Goal: Task Accomplishment & Management: Use online tool/utility

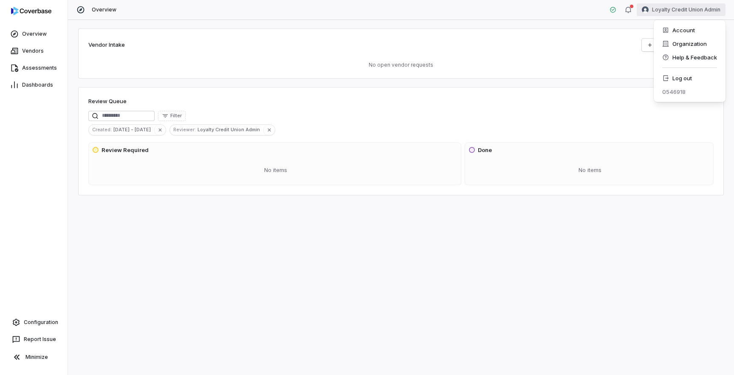
click at [680, 8] on html "Overview Vendors Assessments Dashboards Configuration Report Issue Minimize Ove…" at bounding box center [367, 187] width 734 height 375
click at [677, 80] on div "Log out" at bounding box center [689, 78] width 65 height 14
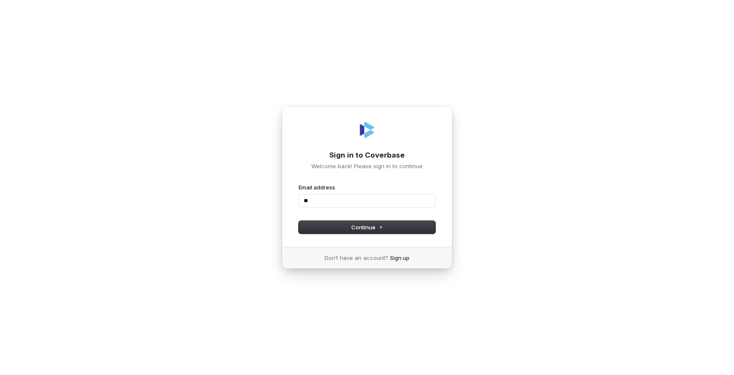
type input "*"
click at [0, 375] on com-1password-button at bounding box center [0, 375] width 0 height 0
type input "**********"
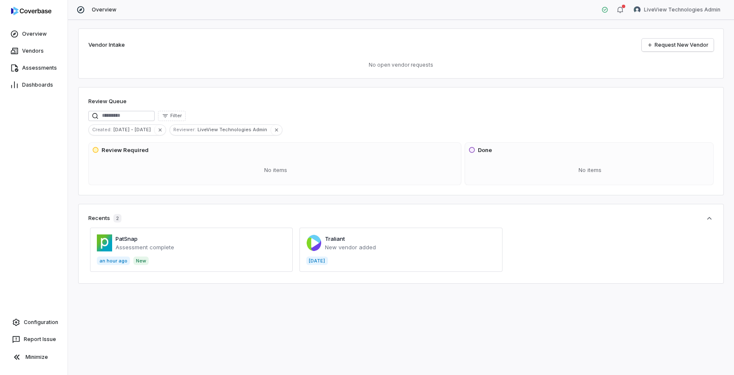
click at [131, 241] on span at bounding box center [191, 250] width 203 height 44
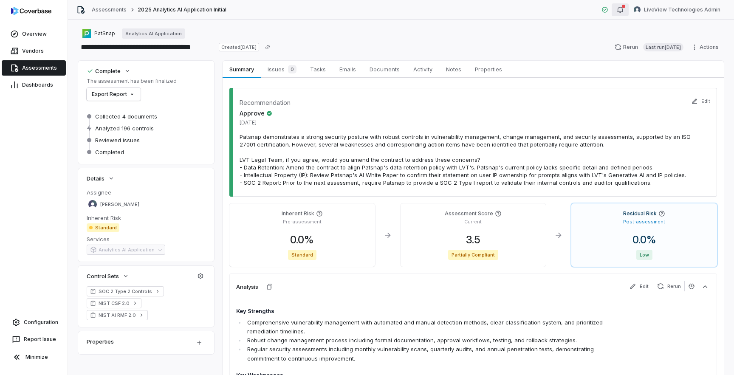
click at [623, 14] on div "button" at bounding box center [620, 10] width 7 height 10
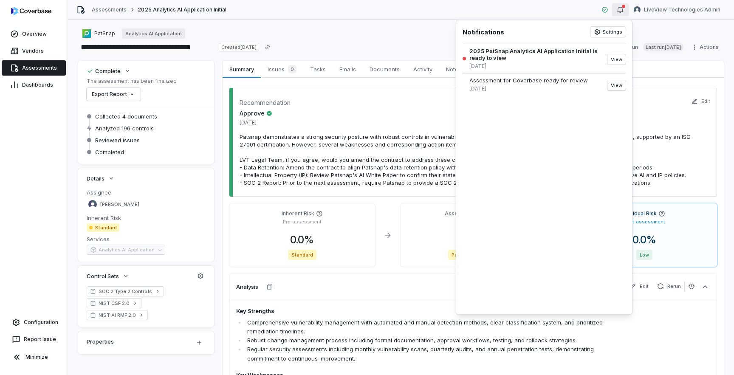
click at [623, 14] on div "button" at bounding box center [620, 10] width 7 height 10
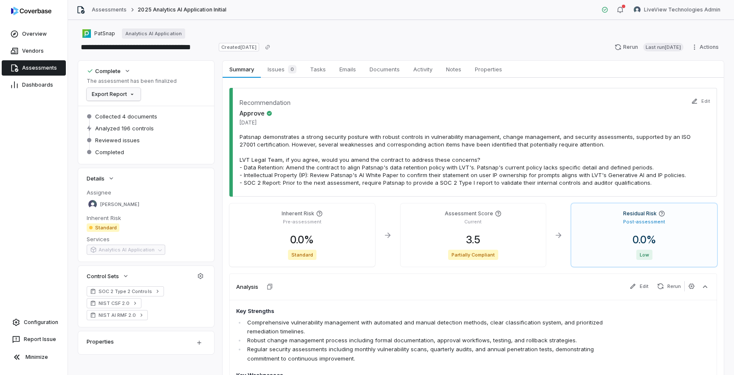
click at [127, 95] on html "**********" at bounding box center [367, 187] width 734 height 375
click at [128, 111] on div "Export as PDF" at bounding box center [120, 113] width 60 height 14
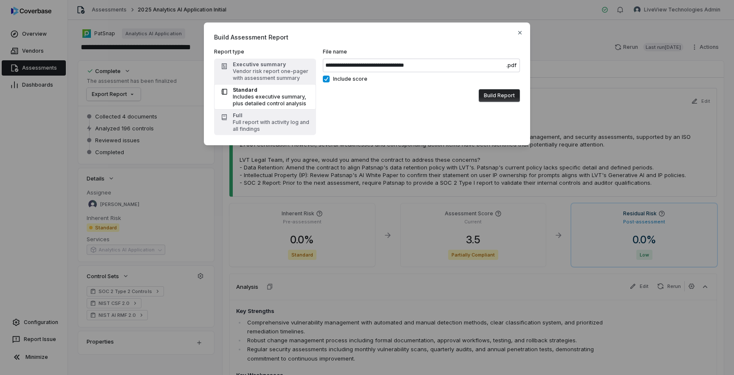
click at [502, 93] on button "Build Report" at bounding box center [499, 95] width 41 height 13
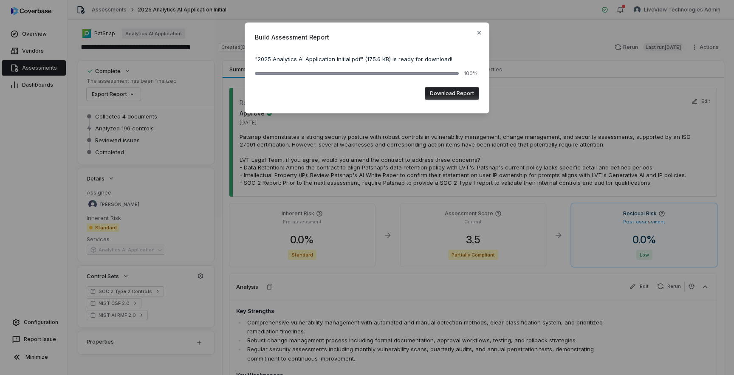
click at [444, 93] on button "Download Report" at bounding box center [452, 93] width 54 height 13
click at [479, 35] on icon "button" at bounding box center [479, 32] width 7 height 7
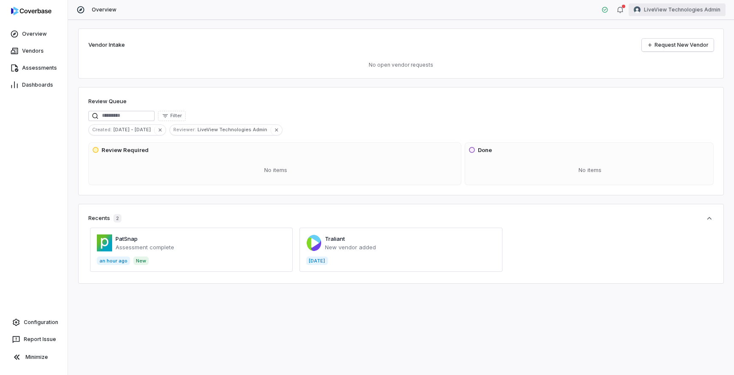
click at [694, 15] on html "Overview Vendors Assessments Dashboards Configuration Report Issue Minimize Ove…" at bounding box center [367, 187] width 734 height 375
click at [684, 77] on div "Log out" at bounding box center [689, 78] width 65 height 14
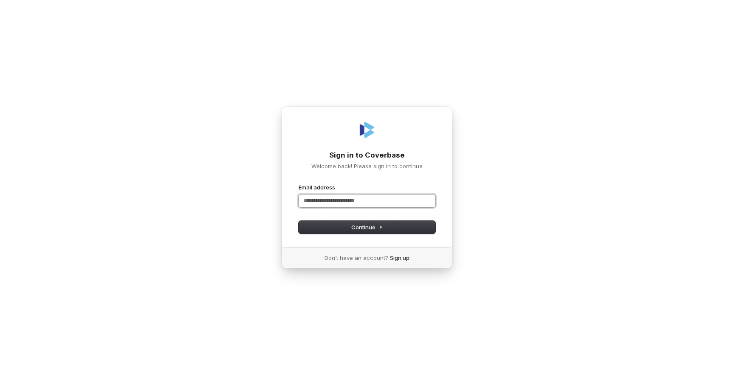
type input "*"
type input "**********"
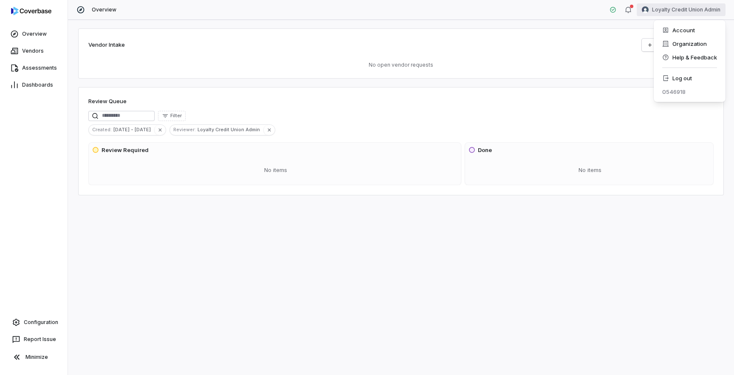
click at [664, 15] on html "Overview Vendors Assessments Dashboards Configuration Report Issue Minimize Ove…" at bounding box center [367, 187] width 734 height 375
click at [675, 46] on div "Organization" at bounding box center [689, 44] width 65 height 14
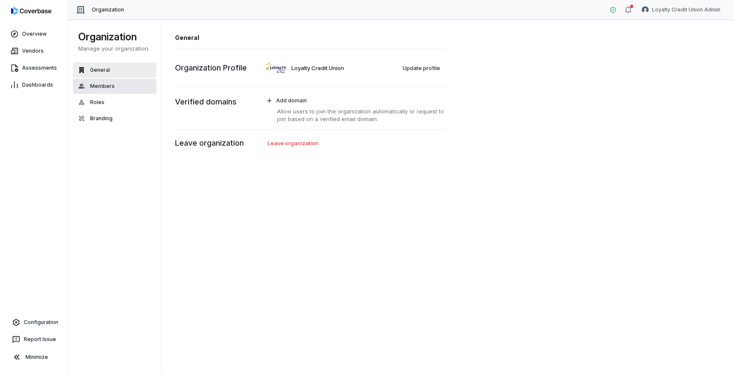
click at [102, 88] on span "Members" at bounding box center [102, 86] width 25 height 7
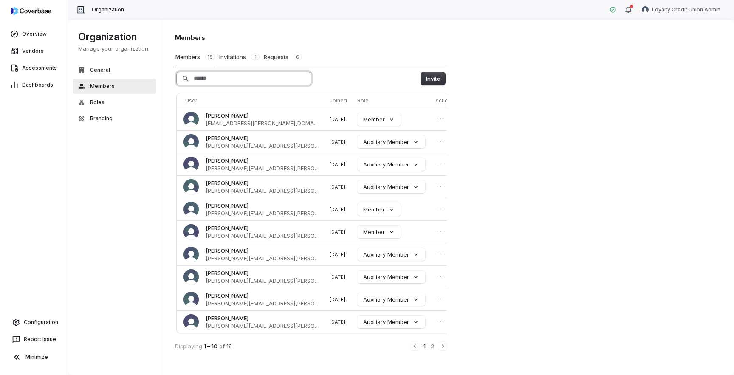
click at [240, 80] on input "Search" at bounding box center [244, 78] width 134 height 13
type input "*"
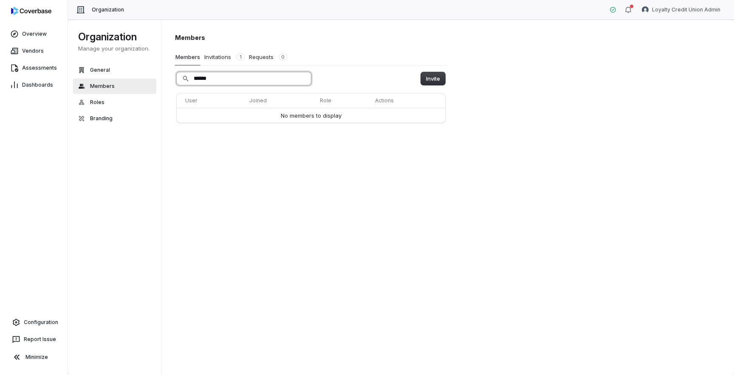
click at [227, 77] on input "******" at bounding box center [244, 78] width 134 height 13
type input "*"
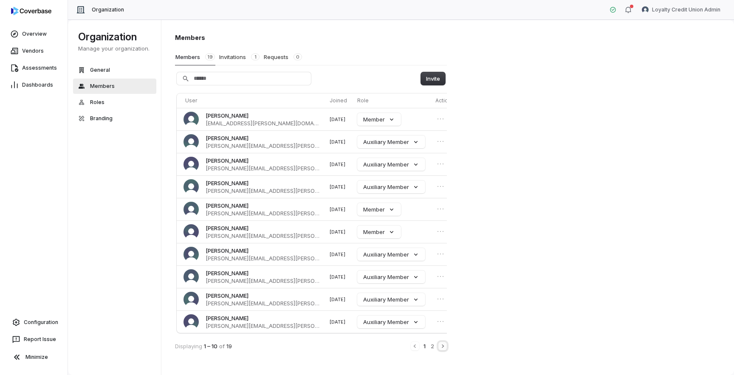
click at [442, 349] on icon "Next" at bounding box center [442, 346] width 7 height 7
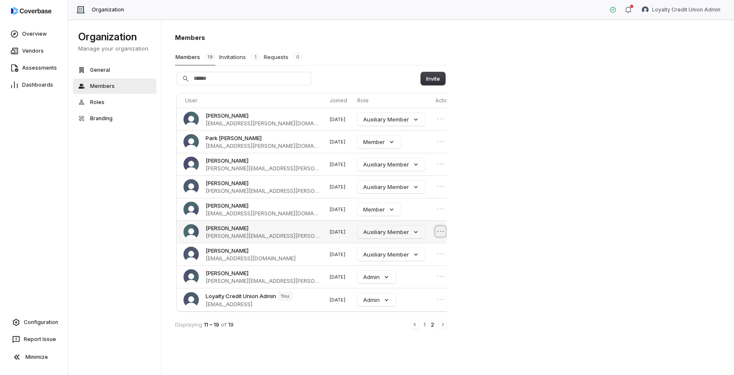
click at [436, 233] on icon "Open menu" at bounding box center [440, 231] width 8 height 8
click at [251, 236] on span "tammy.smith@loyaltycu.org" at bounding box center [263, 236] width 114 height 8
click at [242, 235] on span "tammy.smith@loyaltycu.org" at bounding box center [263, 236] width 114 height 8
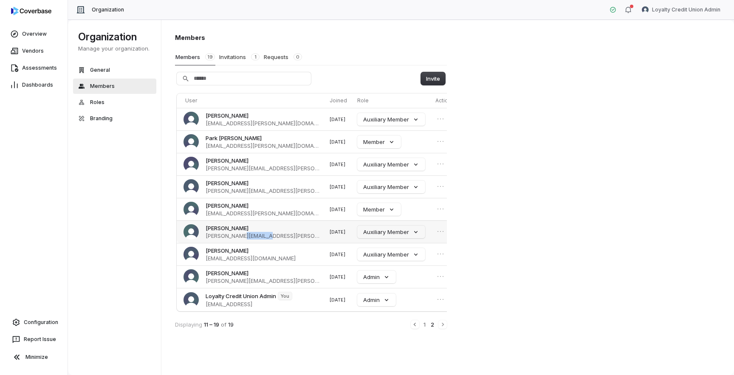
click at [242, 235] on span "tammy.smith@loyaltycu.org" at bounding box center [263, 236] width 114 height 8
click at [439, 86] on div "Invite User Joined Role Actions Dee Casseaux dee.causseaux@loyaltycu.org 8/1/20…" at bounding box center [311, 200] width 272 height 257
click at [439, 84] on button "Invite" at bounding box center [433, 78] width 24 height 13
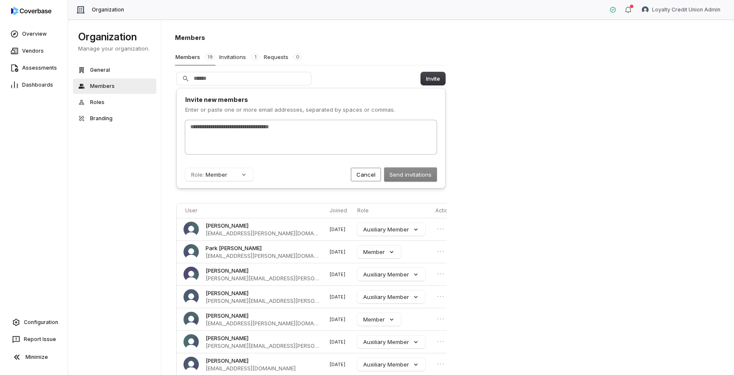
click at [281, 140] on div at bounding box center [310, 137] width 251 height 34
type input "**********"
click at [247, 176] on button "Role: Member" at bounding box center [219, 174] width 68 height 13
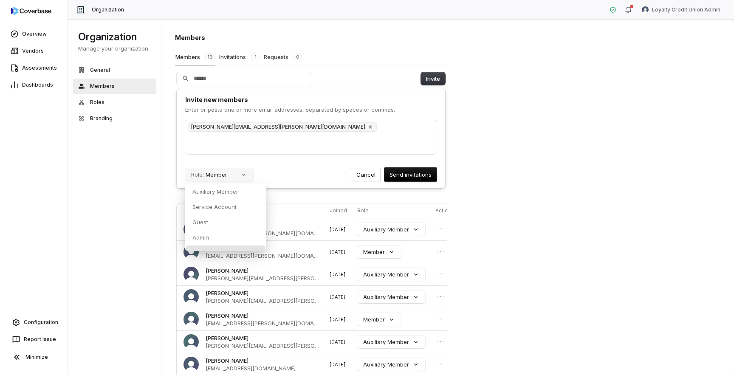
scroll to position [9, 0]
click at [235, 230] on div "Admin" at bounding box center [226, 228] width 80 height 14
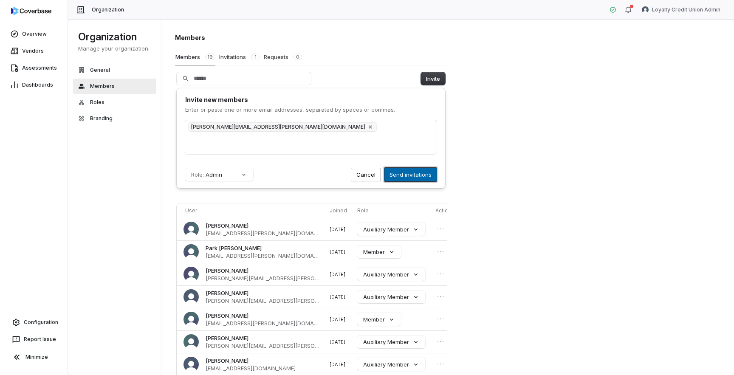
click at [407, 175] on button "Send invitations" at bounding box center [410, 175] width 52 height 14
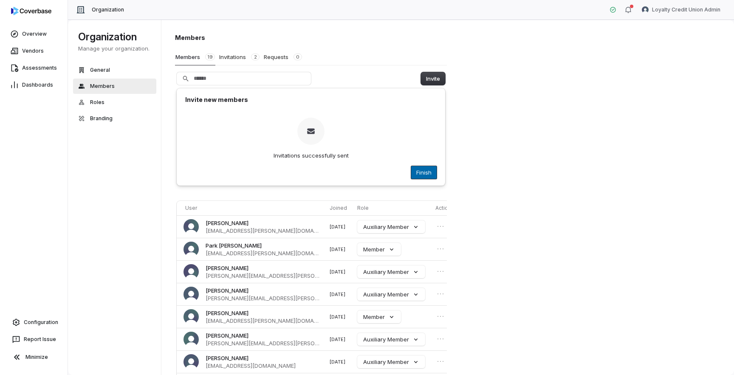
click at [427, 174] on button "Finish" at bounding box center [423, 172] width 25 height 13
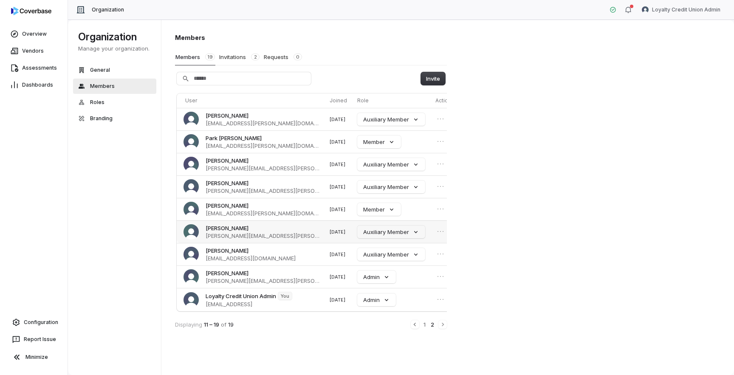
click at [221, 230] on span "Tammy Smith" at bounding box center [227, 228] width 43 height 8
click at [33, 45] on link "Vendors" at bounding box center [34, 50] width 64 height 15
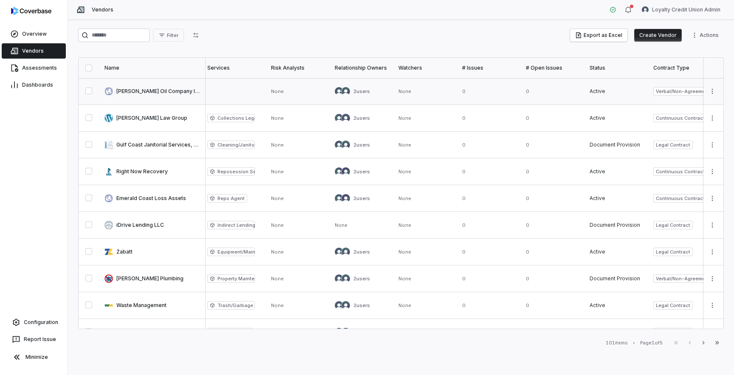
scroll to position [0, 602]
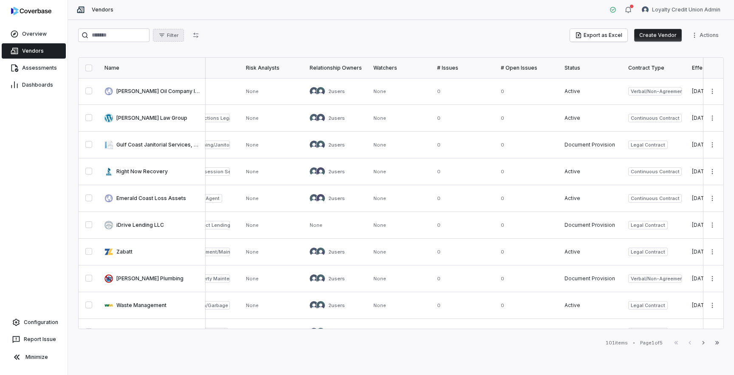
click at [175, 40] on button "Filter" at bounding box center [168, 35] width 31 height 13
type input "****"
click at [199, 71] on div "Relationship Owners" at bounding box center [205, 72] width 82 height 14
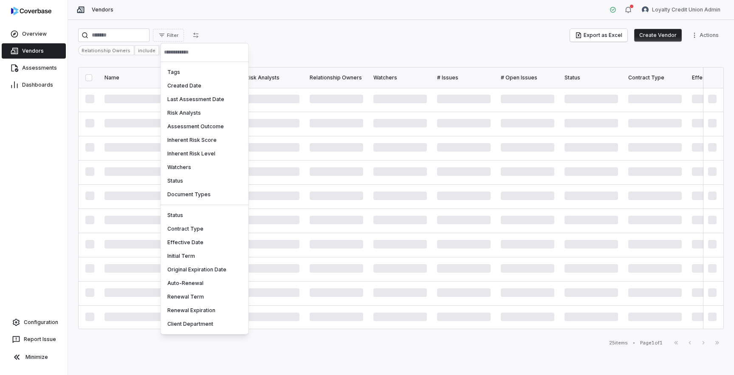
click at [308, 37] on html "Overview Vendors Assessments Dashboards Configuration Report Issue Minimize Ven…" at bounding box center [367, 187] width 734 height 375
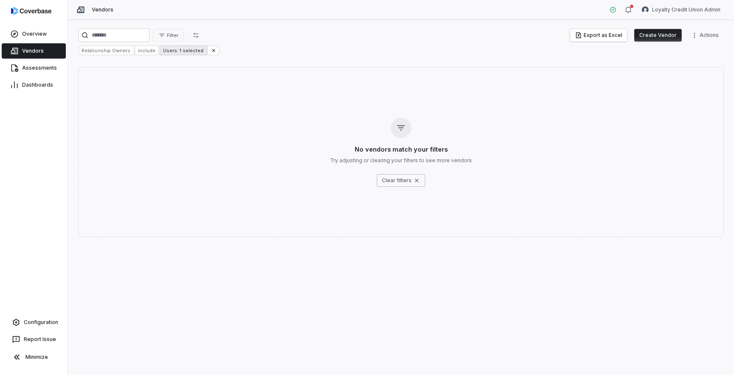
click at [189, 50] on div "Users: 1 selected" at bounding box center [183, 50] width 47 height 10
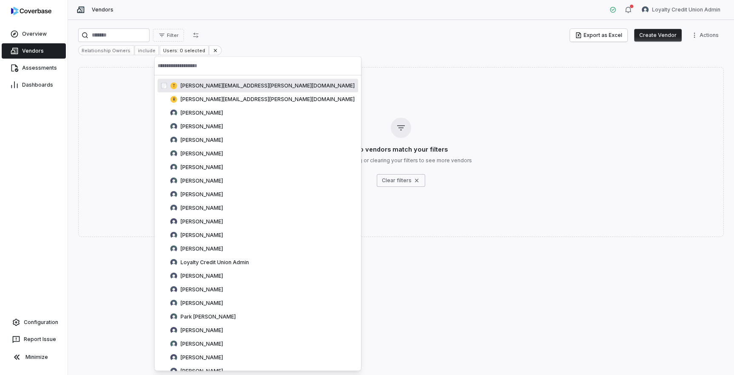
click at [207, 50] on html "Overview Vendors Assessments Dashboards Configuration Report Issue Minimize Ven…" at bounding box center [367, 187] width 734 height 375
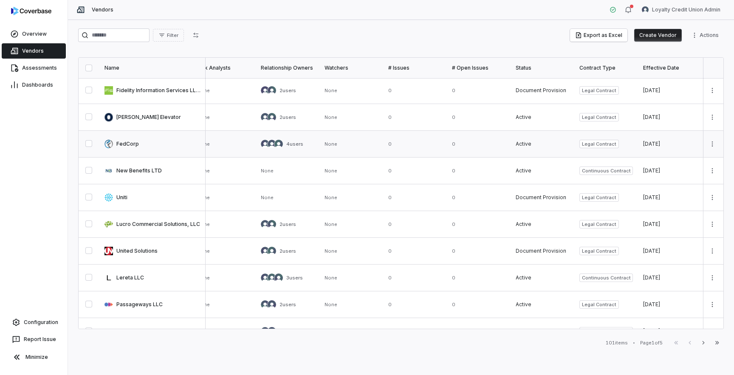
scroll to position [361, 651]
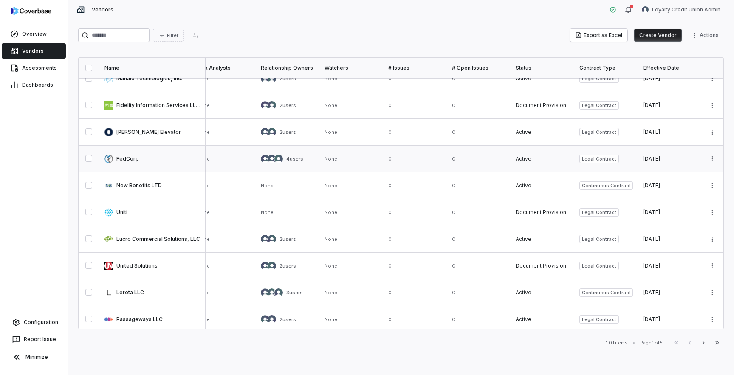
click at [314, 157] on div "4 users" at bounding box center [288, 159] width 54 height 8
click at [277, 159] on img at bounding box center [278, 159] width 8 height 8
click at [130, 161] on link at bounding box center [152, 159] width 106 height 26
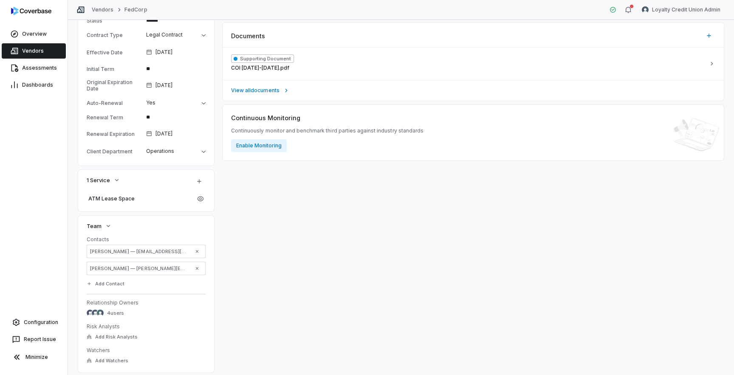
scroll to position [300, 0]
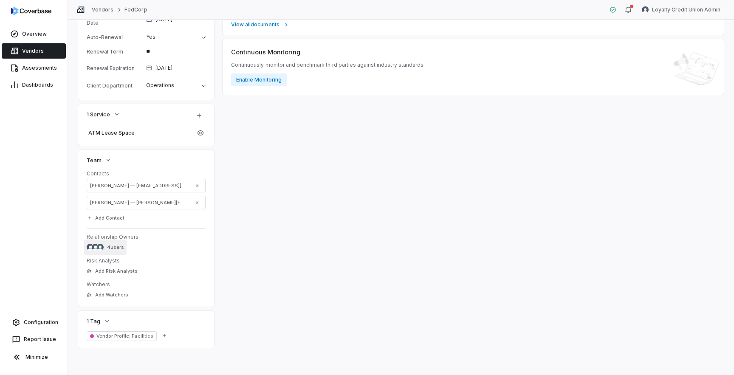
click at [115, 248] on span "4 users" at bounding box center [115, 247] width 17 height 6
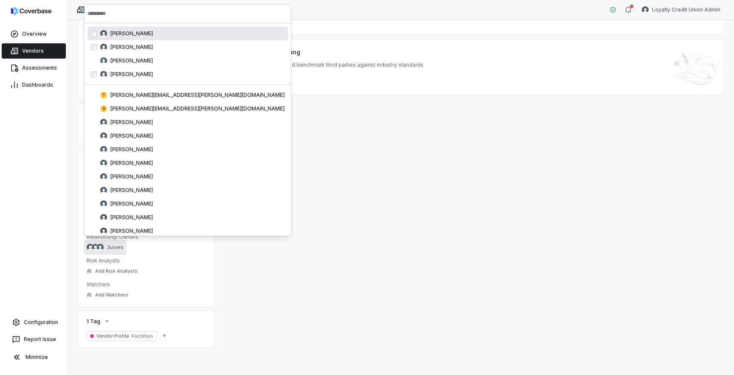
click at [119, 14] on input "text" at bounding box center [188, 13] width 200 height 19
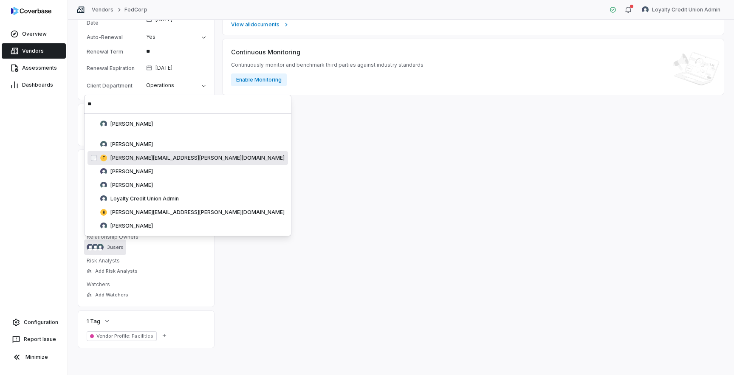
type input "**"
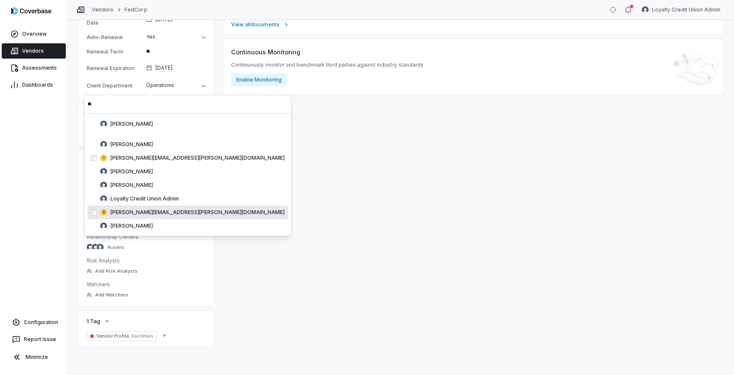
click at [240, 248] on div "Inherent Risk 0.0 % Low Residual Risk — Inherent Risk Low Can be sent to vendor…" at bounding box center [473, 62] width 501 height 572
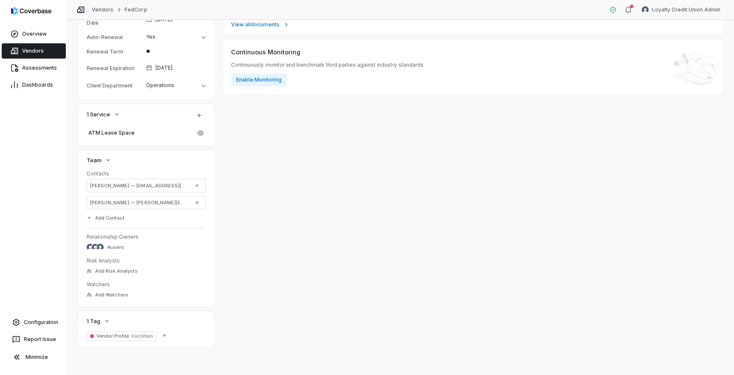
click at [34, 54] on span "Vendors" at bounding box center [33, 51] width 22 height 7
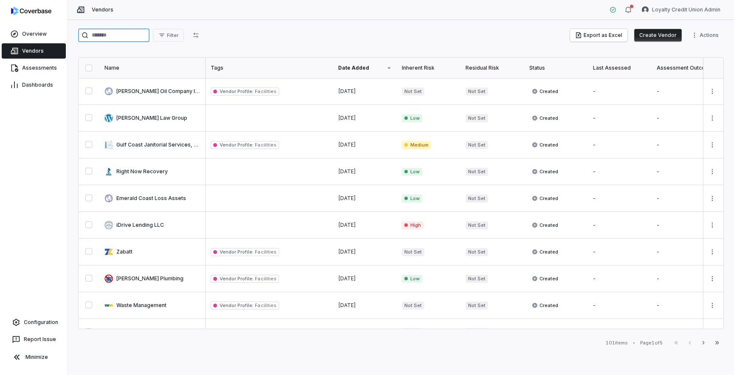
click at [117, 42] on input "search" at bounding box center [113, 35] width 71 height 14
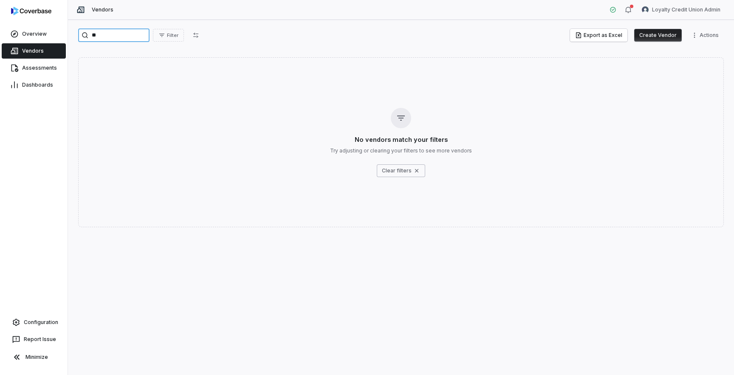
type input "*"
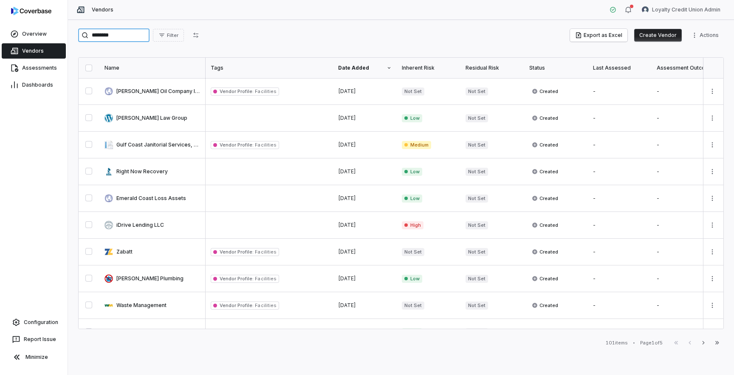
type input "********"
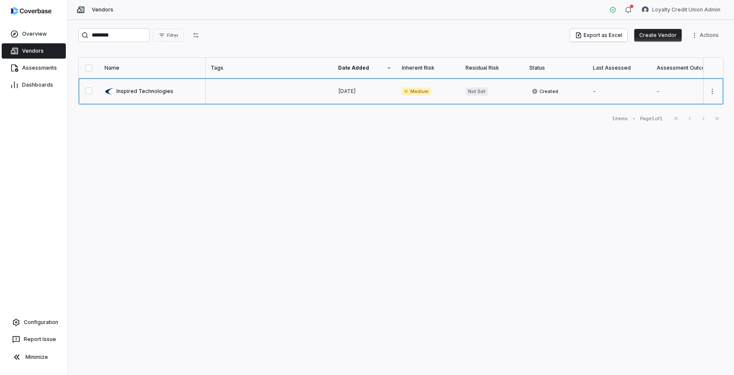
click at [156, 93] on link at bounding box center [152, 91] width 106 height 26
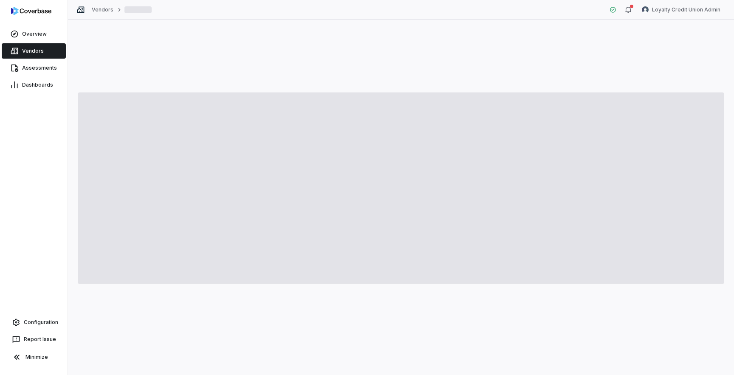
type textarea "*"
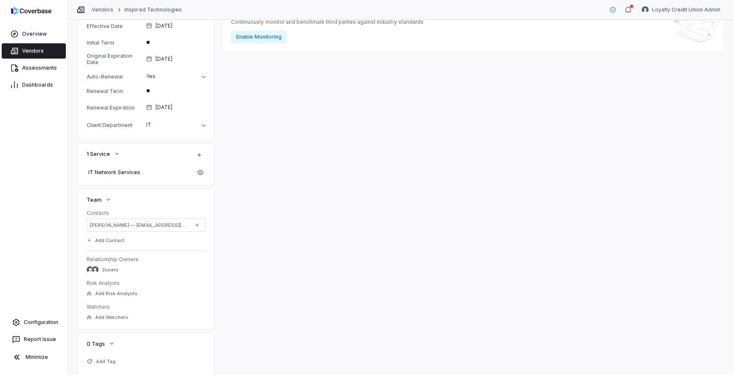
scroll to position [288, 0]
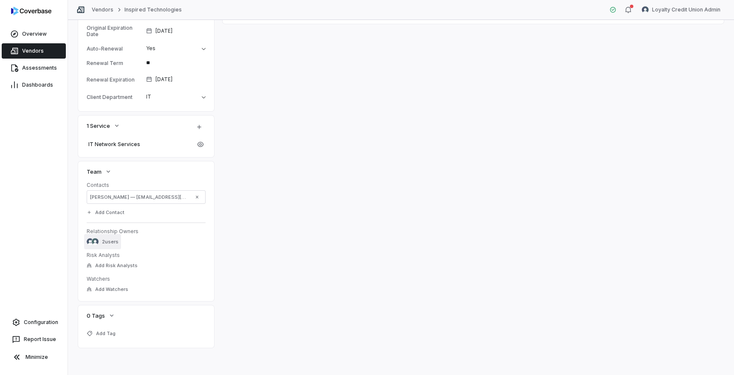
click at [101, 243] on div "2 users" at bounding box center [103, 241] width 32 height 7
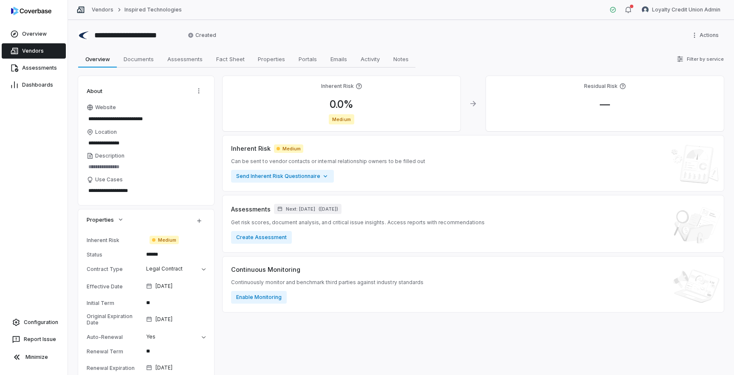
click at [37, 52] on span "Vendors" at bounding box center [33, 51] width 22 height 7
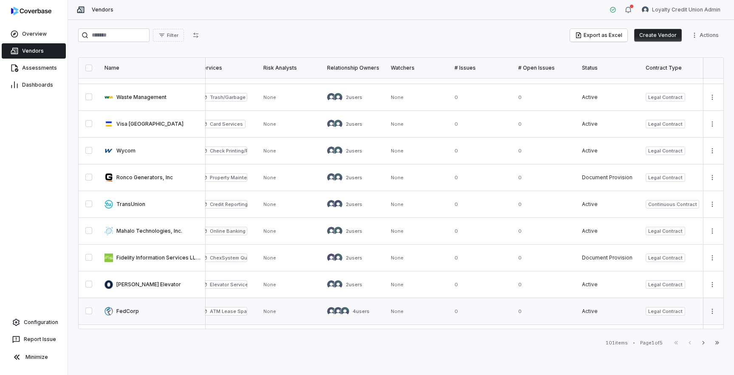
scroll to position [194, 584]
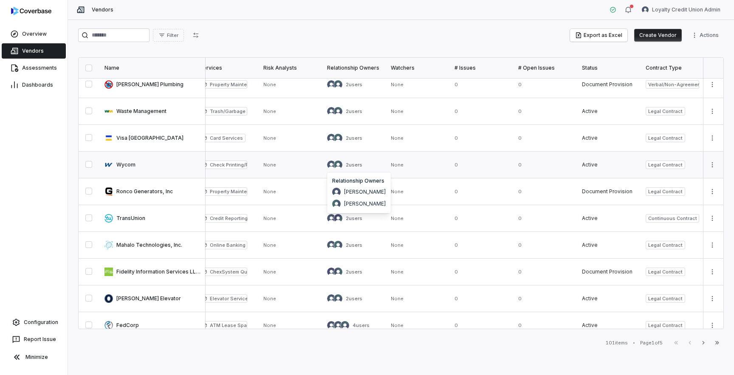
click at [346, 166] on span "2 users" at bounding box center [354, 165] width 17 height 6
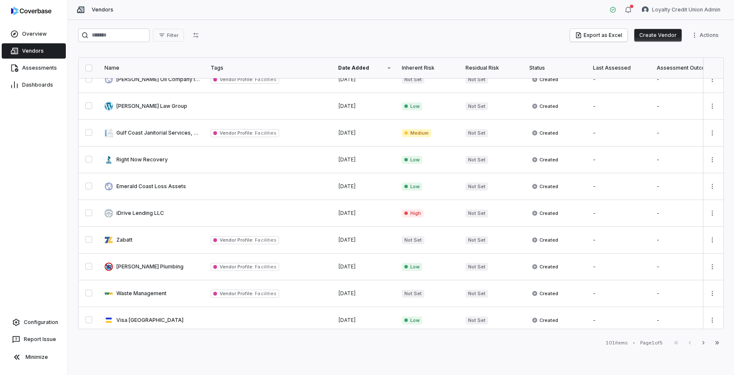
scroll to position [0, 0]
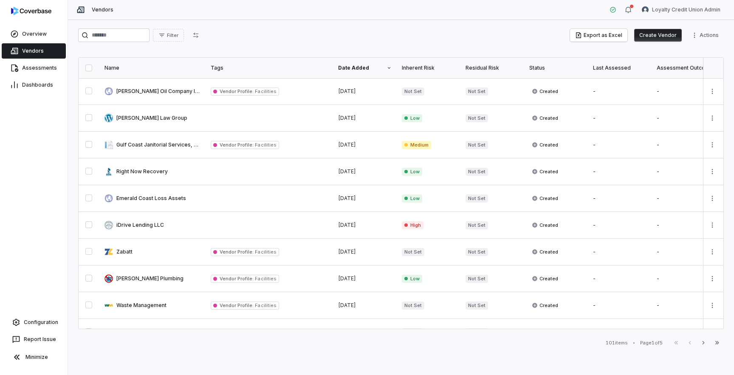
click at [608, 343] on div "101 items" at bounding box center [617, 343] width 22 height 6
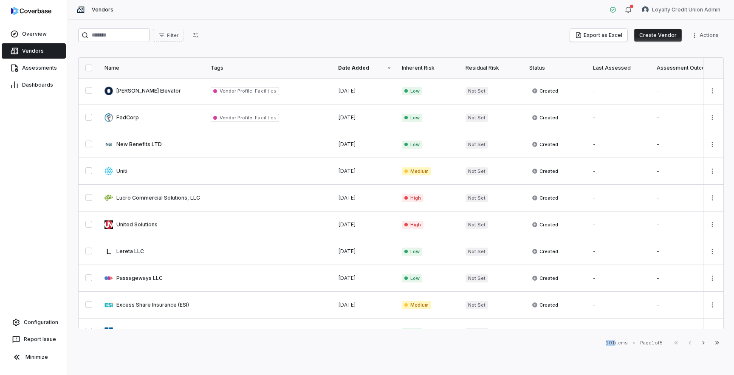
scroll to position [418, 0]
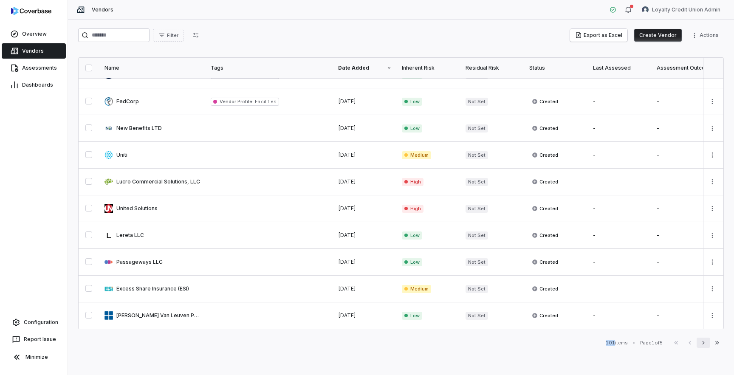
click at [701, 346] on icon "button" at bounding box center [703, 342] width 7 height 7
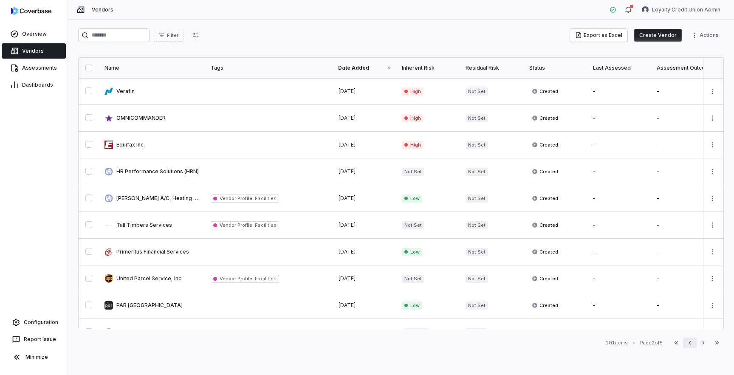
click at [692, 344] on icon "button" at bounding box center [689, 342] width 7 height 7
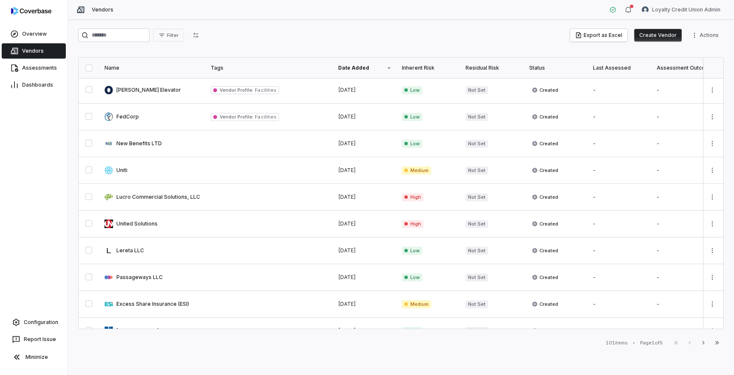
scroll to position [418, 0]
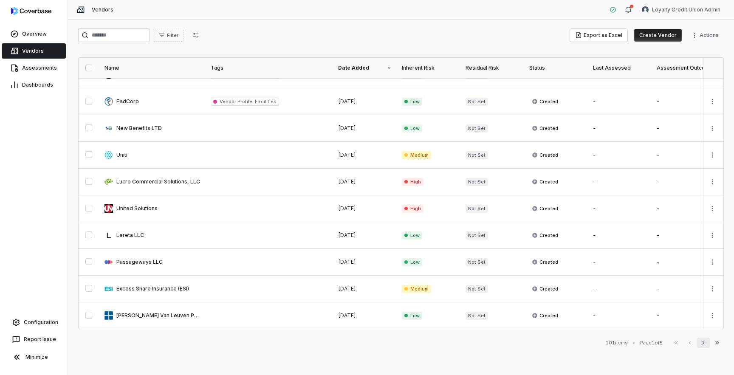
click at [702, 345] on icon "button" at bounding box center [703, 342] width 7 height 7
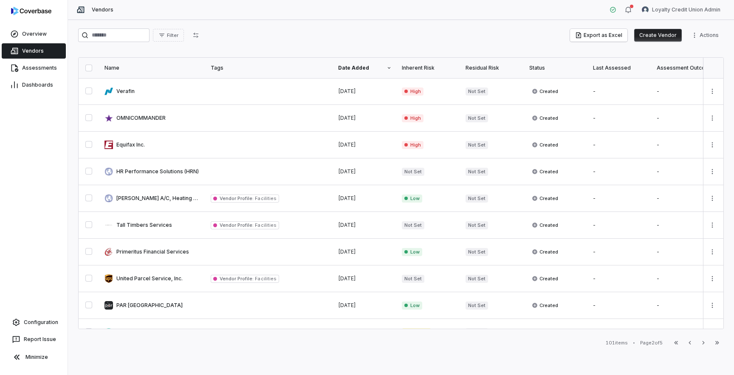
click at [658, 37] on button "Create Vendor" at bounding box center [658, 35] width 48 height 13
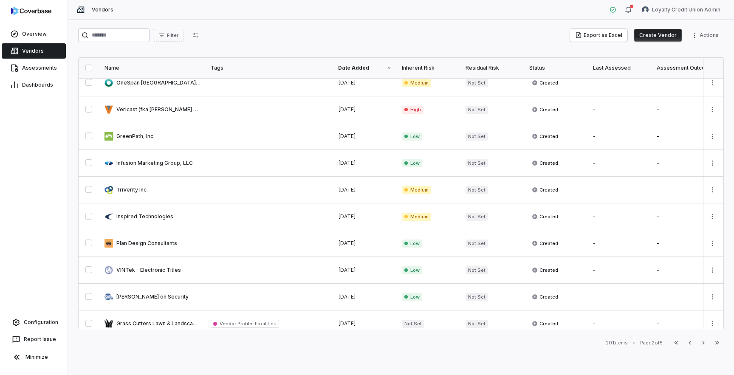
scroll to position [418, 0]
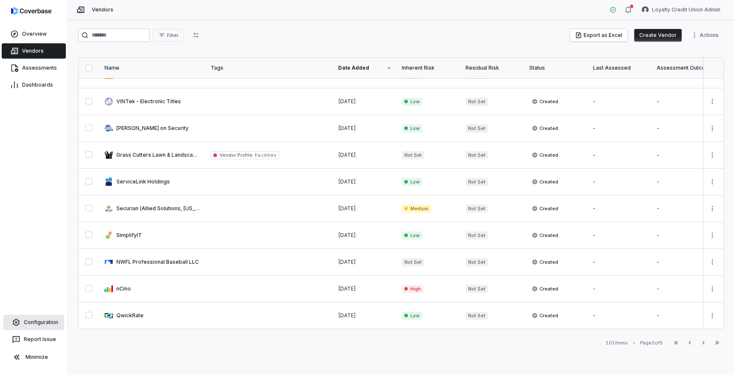
click at [41, 328] on link "Configuration" at bounding box center [33, 322] width 61 height 15
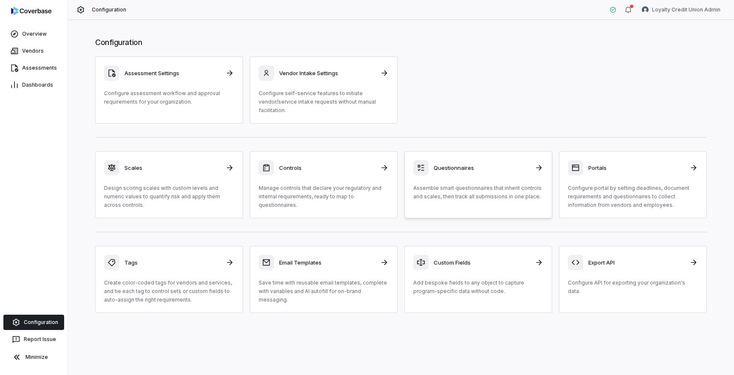
click at [421, 186] on p "Assemble smart questionnaires that inherit controls and scales, then track all …" at bounding box center [478, 192] width 130 height 17
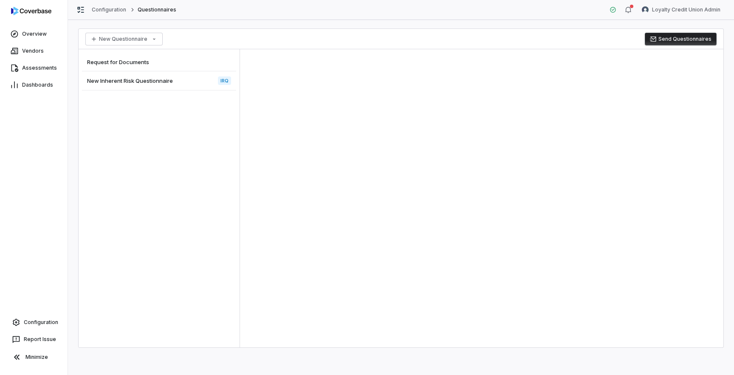
click at [153, 62] on div "Request for Documents" at bounding box center [159, 62] width 154 height 19
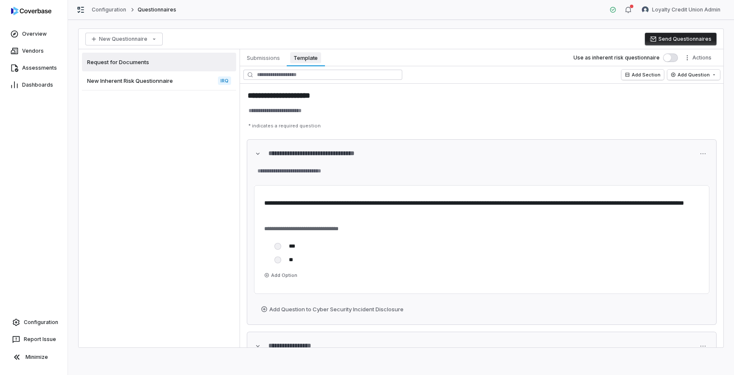
click at [306, 59] on span "Template" at bounding box center [305, 57] width 31 height 11
click at [680, 39] on button "Send Questionnaires" at bounding box center [681, 39] width 72 height 13
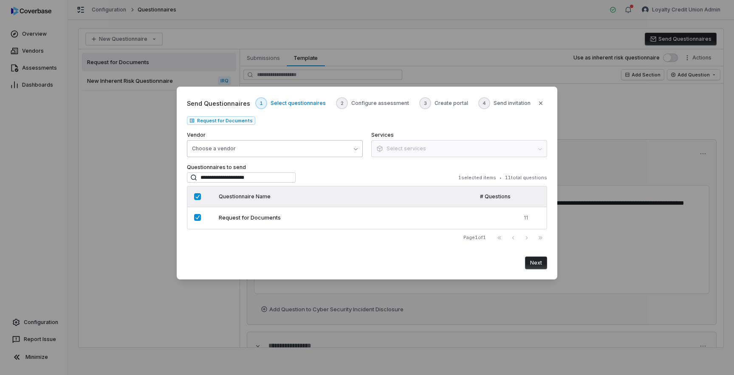
click at [346, 152] on button "Choose a vendor" at bounding box center [275, 148] width 176 height 17
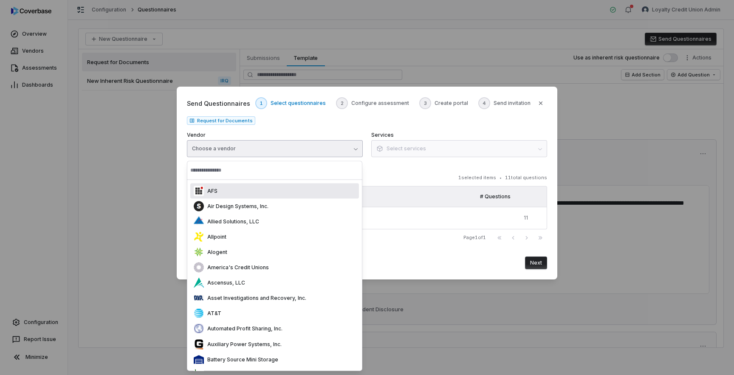
click at [355, 176] on div "**********" at bounding box center [367, 177] width 360 height 10
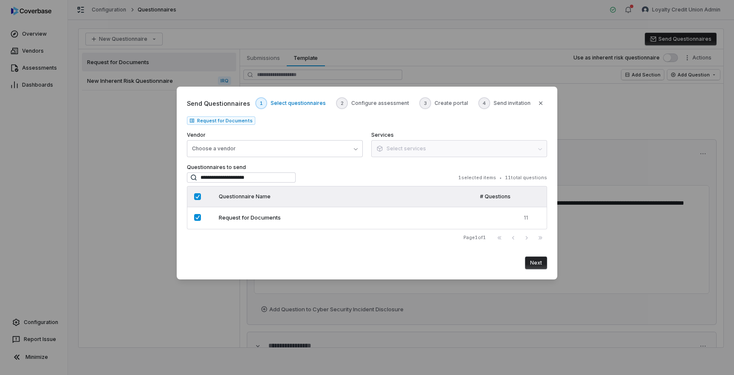
click at [544, 266] on button "Next" at bounding box center [536, 263] width 22 height 13
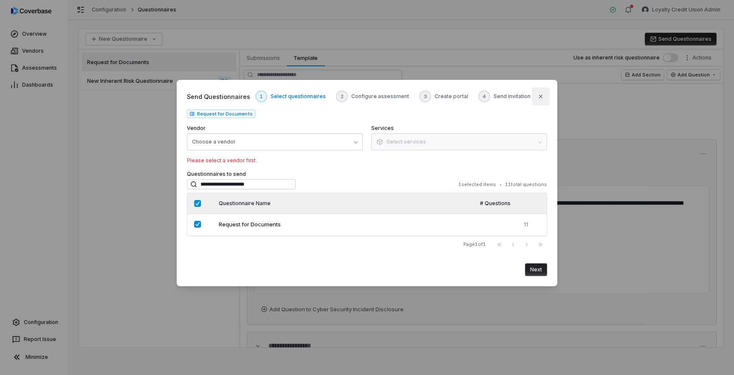
click at [542, 96] on icon "button" at bounding box center [540, 96] width 7 height 7
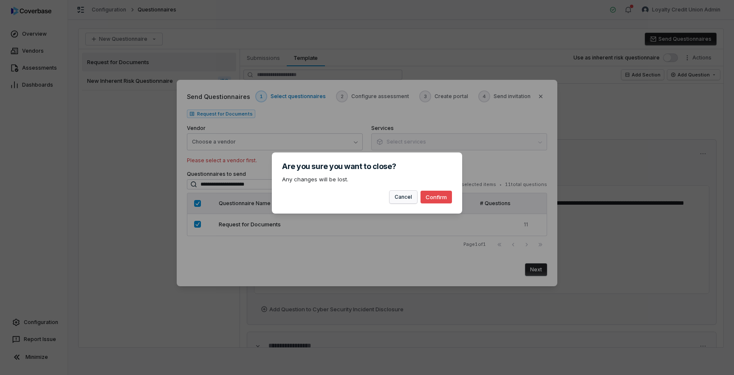
click at [411, 195] on button "Cancel" at bounding box center [404, 197] width 28 height 13
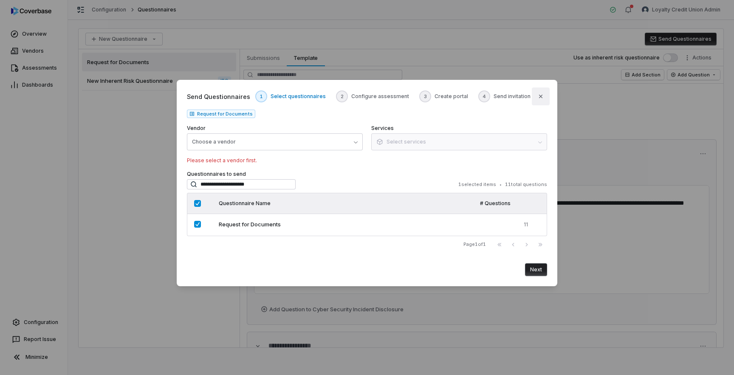
click at [542, 98] on icon "button" at bounding box center [540, 96] width 7 height 7
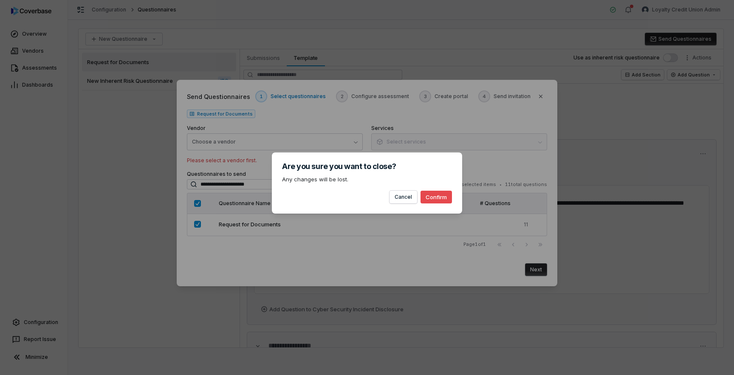
click at [433, 196] on button "Confirm" at bounding box center [436, 197] width 31 height 13
type textarea "*"
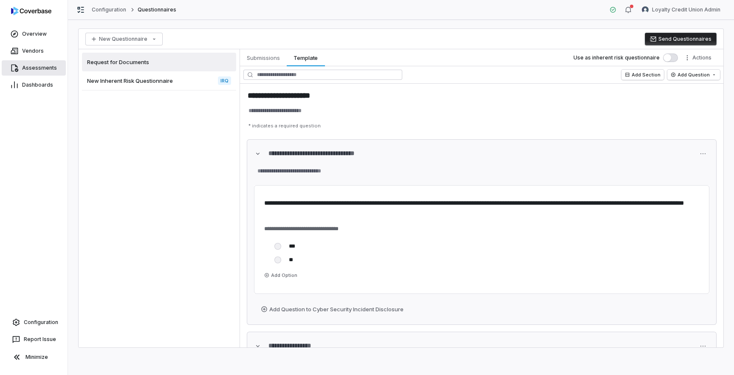
click at [41, 65] on span "Assessments" at bounding box center [39, 68] width 35 height 7
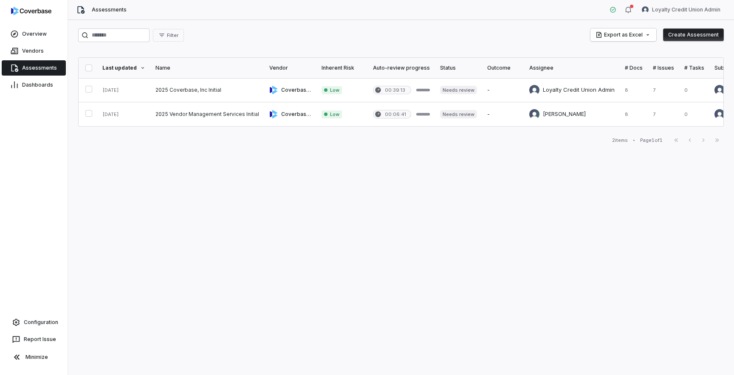
click at [688, 36] on button "Create Assessment" at bounding box center [693, 34] width 61 height 13
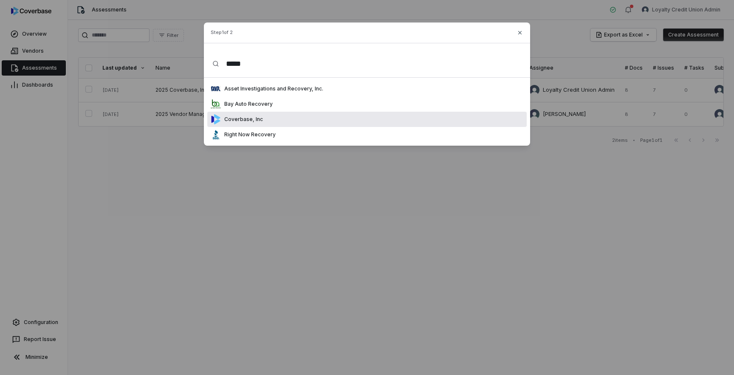
type input "*****"
click at [248, 118] on p "Coverbase, Inc" at bounding box center [242, 119] width 42 height 7
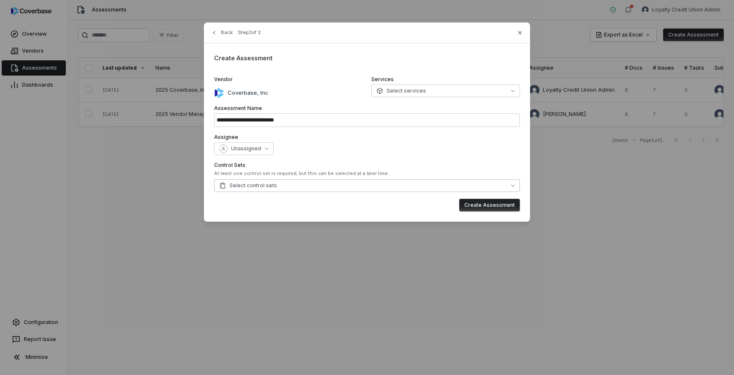
click at [342, 189] on button "Select control sets" at bounding box center [367, 185] width 306 height 13
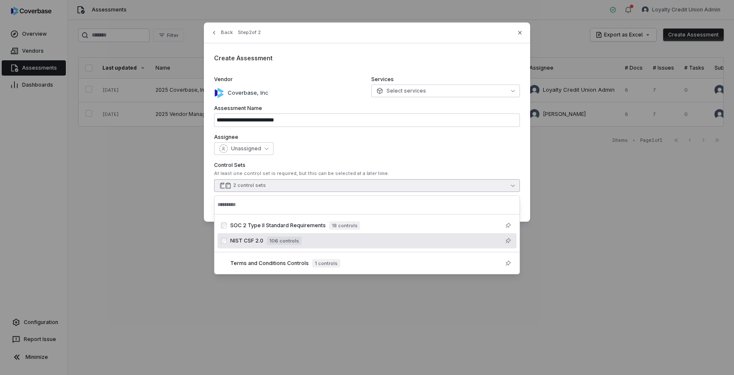
click at [403, 141] on div "Assignee Unassigned" at bounding box center [367, 144] width 306 height 21
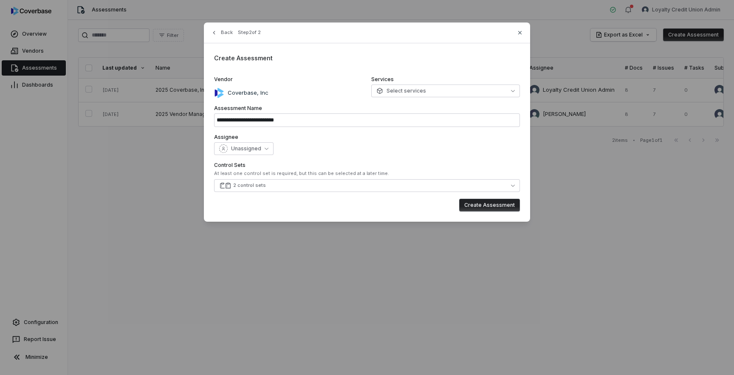
click at [499, 208] on button "Create Assessment" at bounding box center [489, 205] width 61 height 13
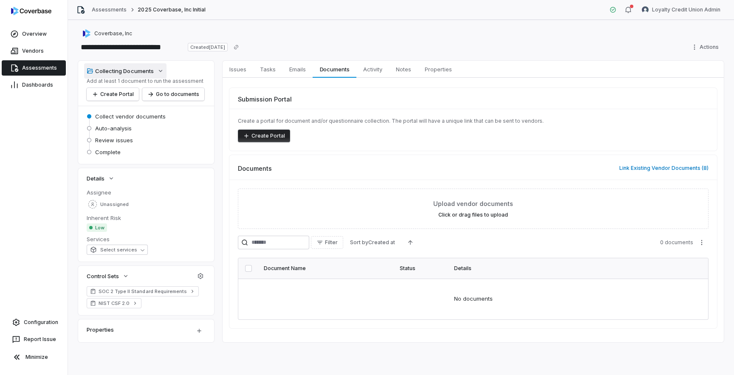
click at [161, 70] on icon "button" at bounding box center [160, 71] width 7 height 7
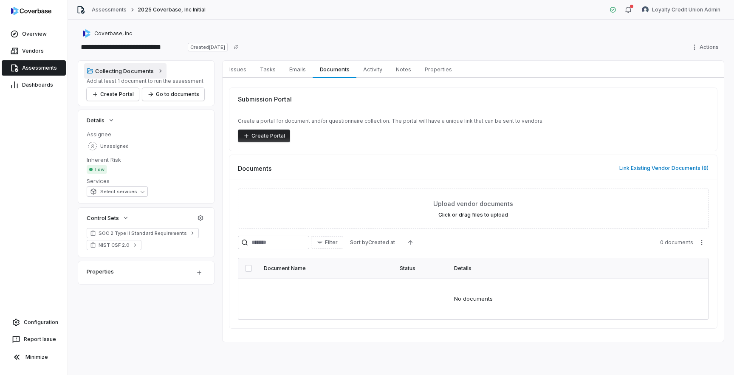
click at [161, 70] on icon "button" at bounding box center [160, 71] width 7 height 7
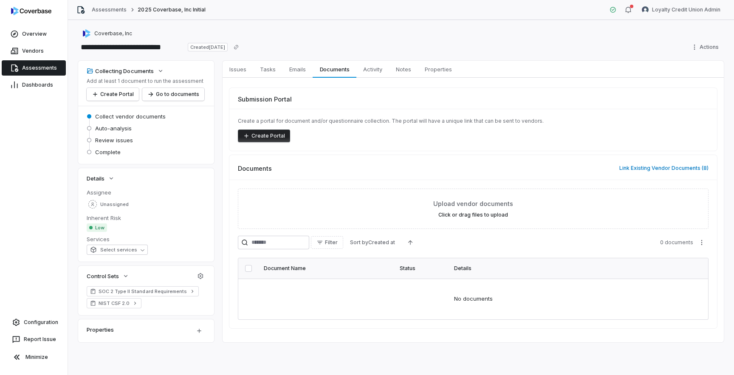
click at [118, 116] on span "Collect vendor documents" at bounding box center [130, 117] width 71 height 8
click at [272, 138] on button "Create Portal" at bounding box center [264, 136] width 52 height 13
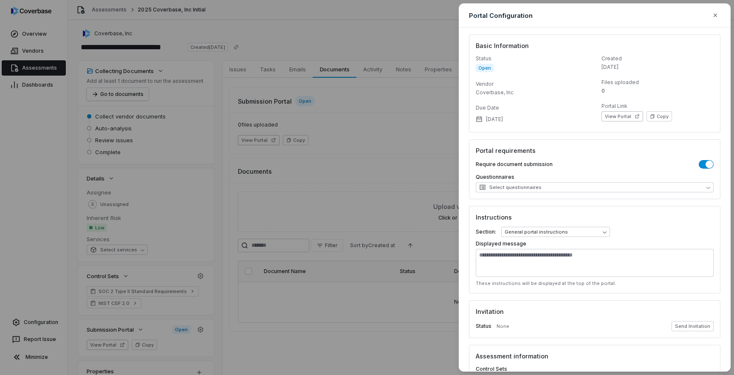
click at [434, 33] on div "**********" at bounding box center [367, 187] width 734 height 375
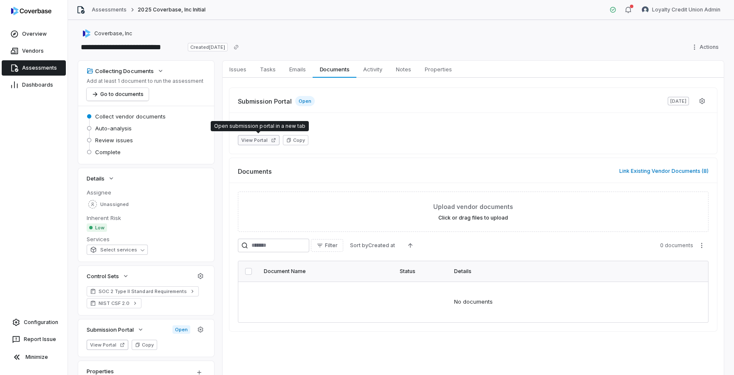
click at [273, 142] on icon "button" at bounding box center [273, 140] width 5 height 5
click at [704, 103] on icon "button" at bounding box center [702, 101] width 7 height 7
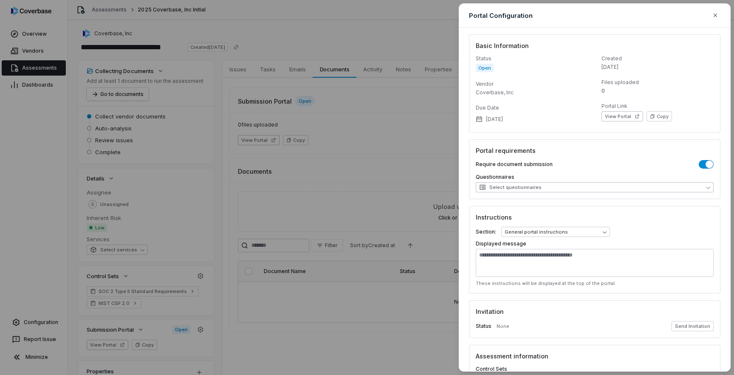
click at [708, 190] on button "Select questionnaires" at bounding box center [595, 187] width 238 height 10
click at [614, 151] on h3 "Portal requirements" at bounding box center [595, 150] width 238 height 9
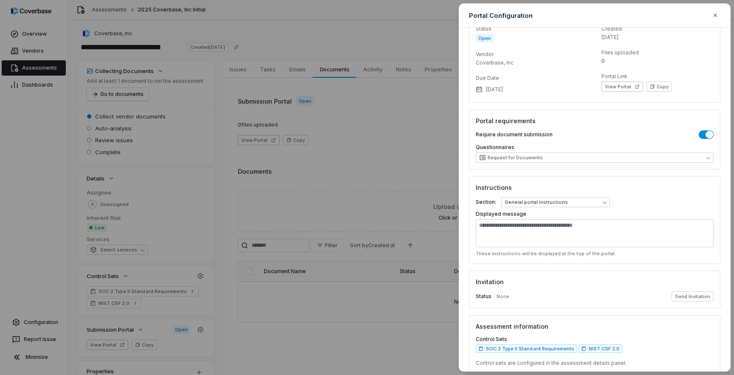
scroll to position [65, 0]
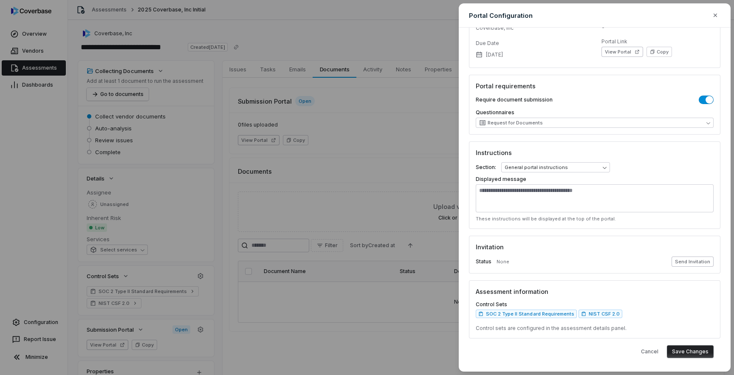
click at [688, 261] on button "Send Invitation" at bounding box center [693, 262] width 42 height 10
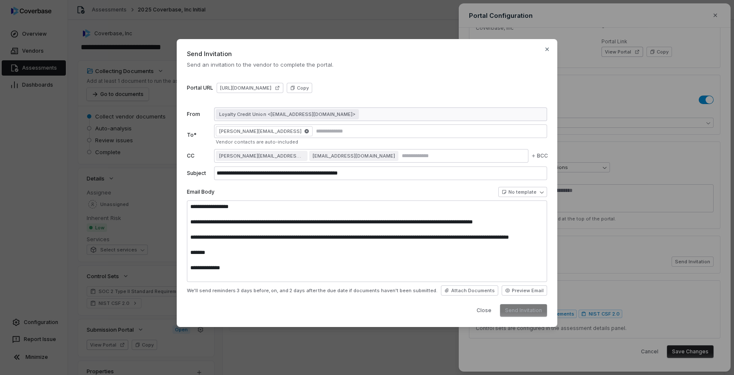
type textarea "**********"
click at [533, 310] on button "Send Invitation" at bounding box center [523, 310] width 47 height 13
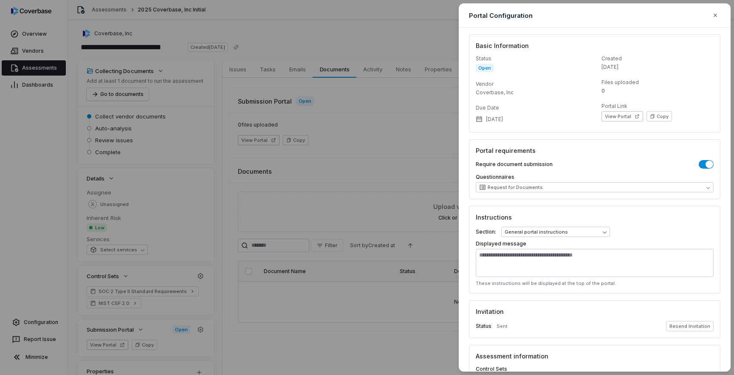
scroll to position [65, 0]
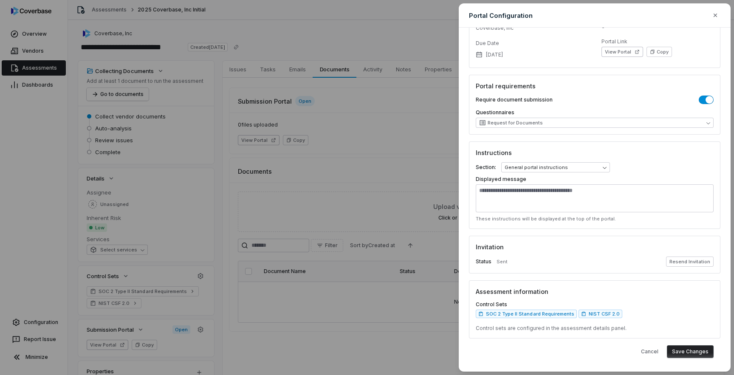
click at [688, 351] on button "Save Changes" at bounding box center [690, 351] width 47 height 13
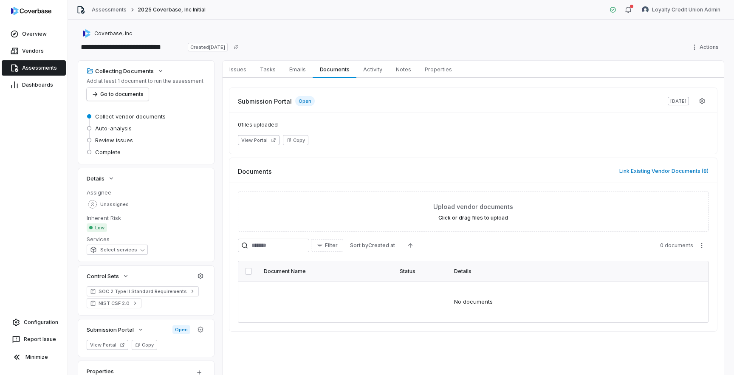
scroll to position [23, 0]
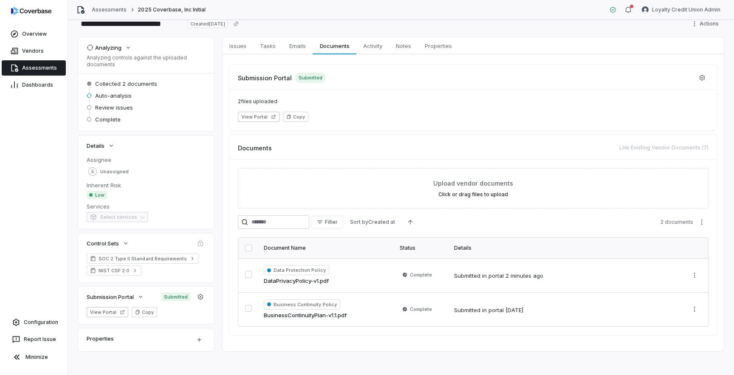
click at [269, 79] on span "Submission Portal" at bounding box center [265, 77] width 54 height 9
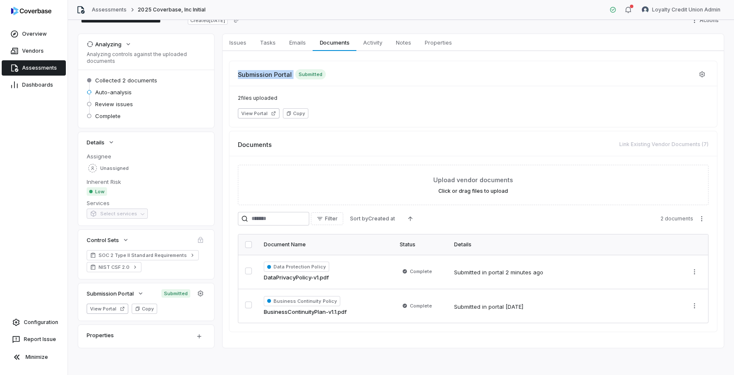
scroll to position [0, 0]
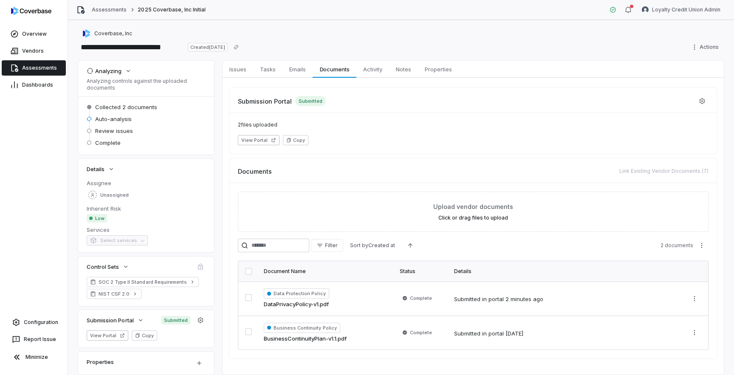
click at [244, 85] on div "Submission Portal Submitted 2 files uploaded View Portal Copy Documents Link Ex…" at bounding box center [473, 223] width 501 height 291
click at [125, 108] on span "Collected 2 documents" at bounding box center [126, 107] width 62 height 8
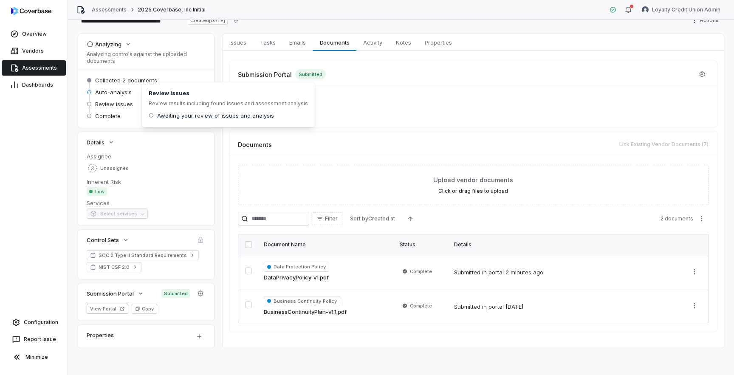
click at [113, 93] on span "Auto-analysis" at bounding box center [113, 92] width 37 height 8
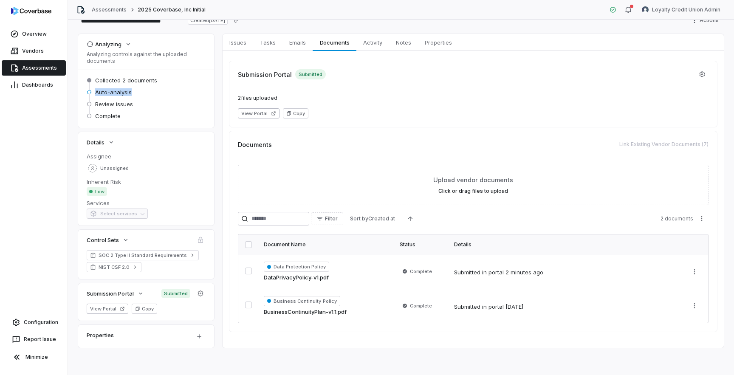
click at [113, 93] on span "Auto-analysis" at bounding box center [113, 92] width 37 height 8
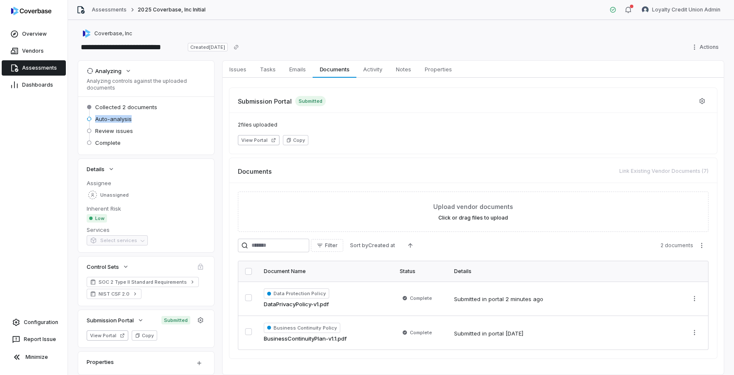
click at [39, 67] on span "Assessments" at bounding box center [39, 68] width 35 height 7
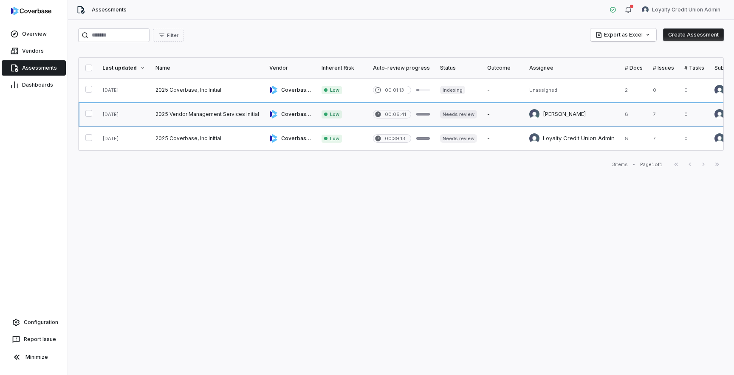
click at [208, 118] on link at bounding box center [207, 114] width 114 height 24
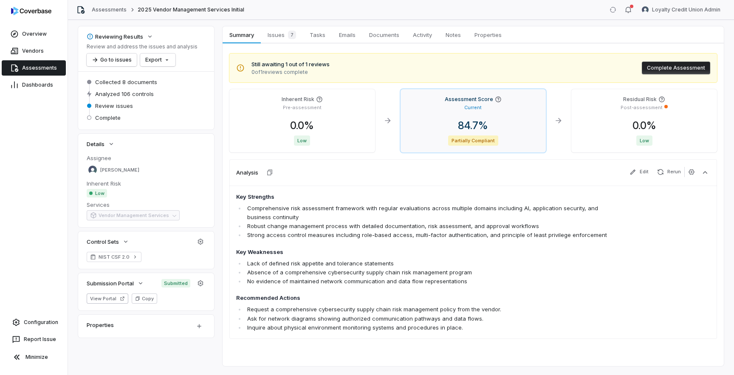
scroll to position [53, 0]
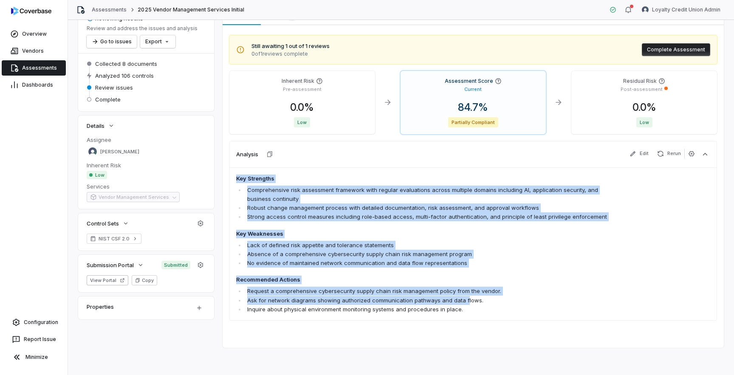
drag, startPoint x: 238, startPoint y: 179, endPoint x: 463, endPoint y: 303, distance: 256.7
click at [463, 303] on span "Key Strengths Comprehensive risk assessment framework with regular evaluations …" at bounding box center [425, 244] width 379 height 139
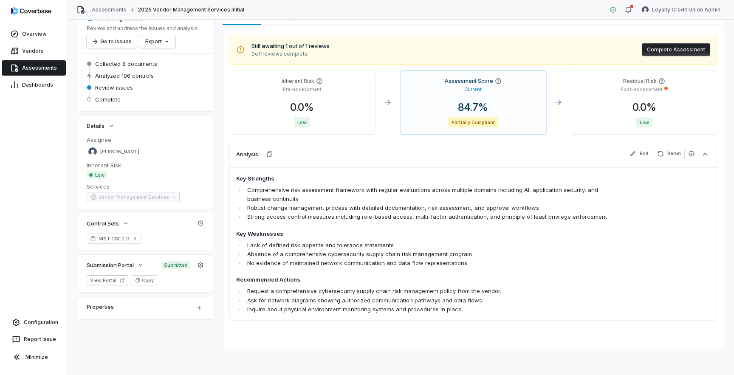
click at [466, 313] on li "Inquire about physical environment monitoring systems and procedures in place." at bounding box center [430, 309] width 370 height 9
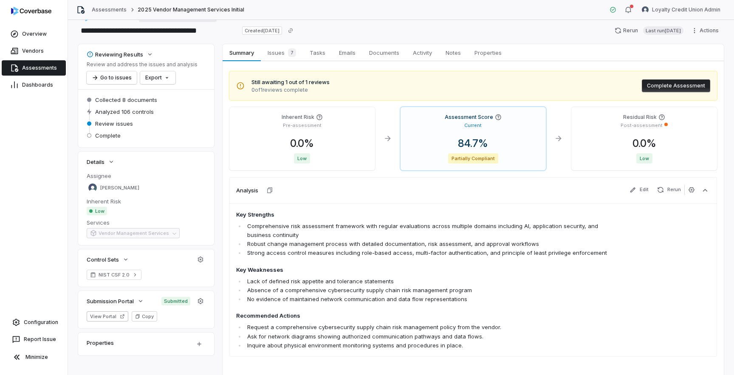
scroll to position [0, 0]
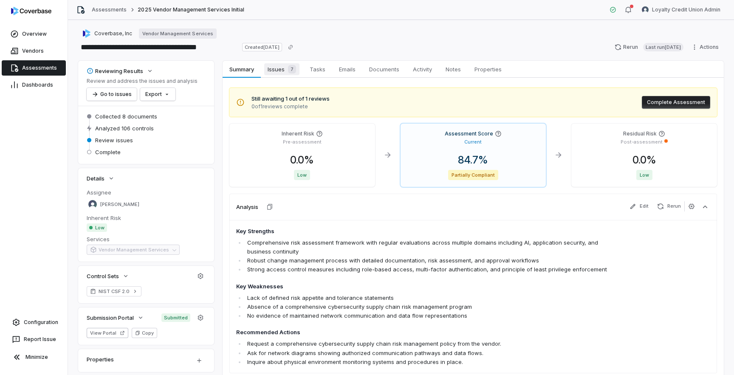
click at [278, 72] on span "Issues 7" at bounding box center [281, 69] width 35 height 12
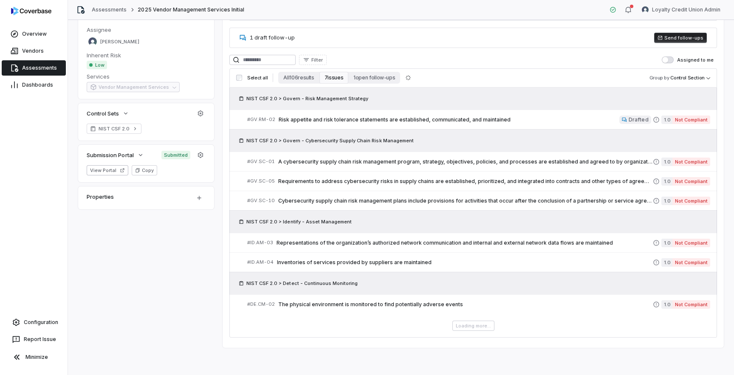
scroll to position [139, 0]
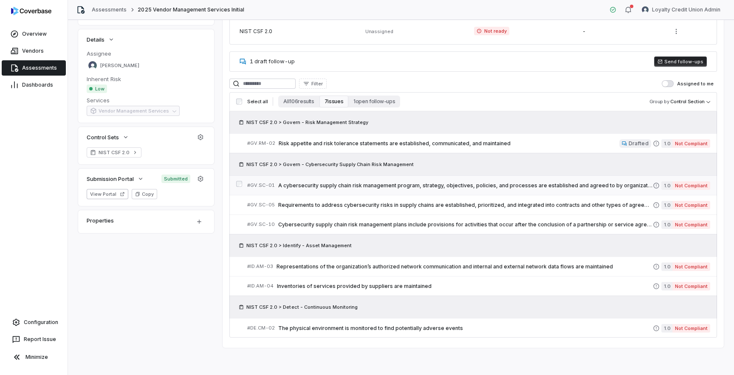
click at [358, 189] on div "# GV.SC-01 A cybersecurity supply chain risk management program, strategy, obje…" at bounding box center [450, 185] width 406 height 9
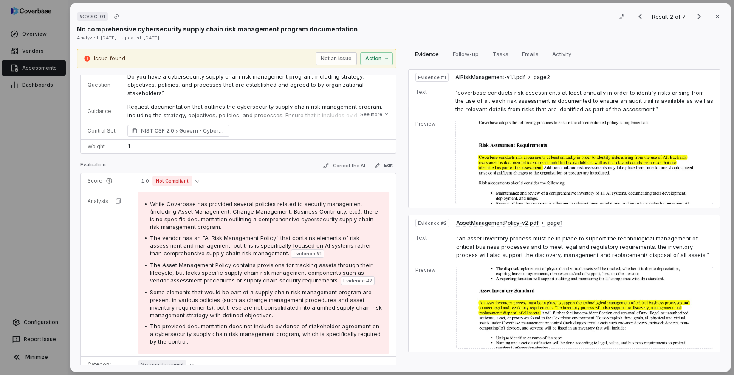
scroll to position [42, 0]
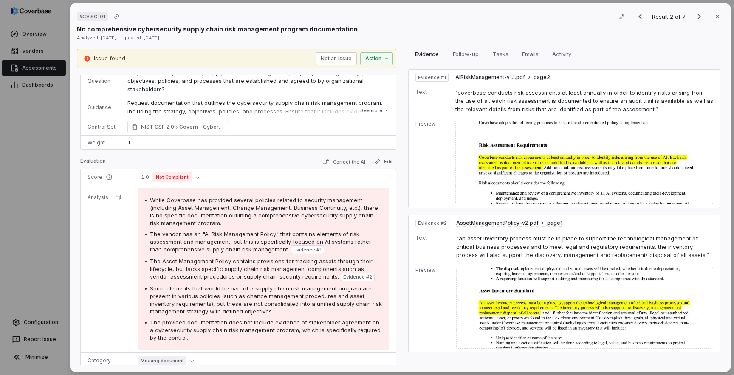
click at [152, 197] on span "While Coverbase has provided several policies related to security management (i…" at bounding box center [264, 212] width 228 height 30
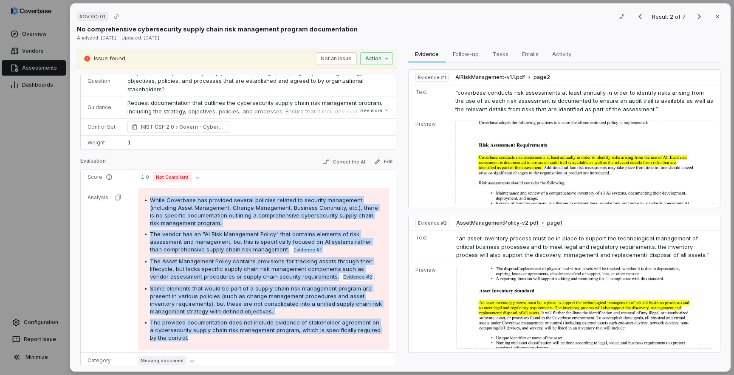
drag, startPoint x: 150, startPoint y: 192, endPoint x: 246, endPoint y: 331, distance: 169.4
click at [246, 331] on div "While Coverbase has provided several policies related to security management (i…" at bounding box center [263, 268] width 237 height 145
click at [246, 331] on div "The provided documentation does not include evidence of stakeholder agreement o…" at bounding box center [266, 330] width 232 height 23
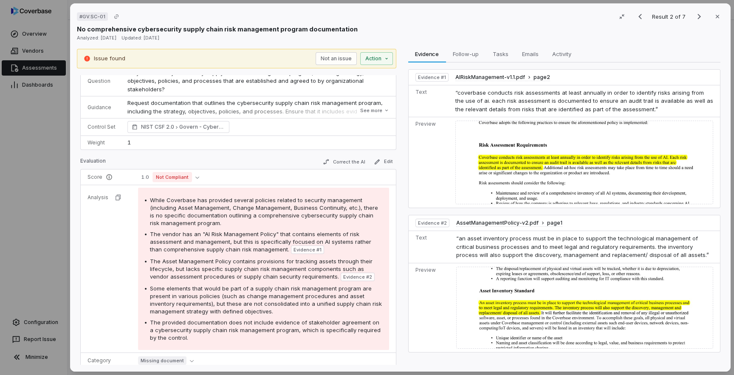
click at [220, 230] on div "The vendor has an "AI Risk Management Policy" that contains elements of risk as…" at bounding box center [266, 242] width 232 height 24
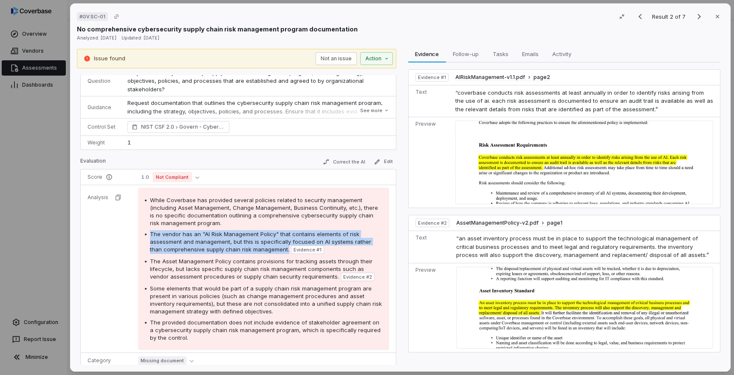
click at [220, 230] on div "The vendor has an "AI Risk Management Policy" that contains elements of risk as…" at bounding box center [266, 242] width 232 height 24
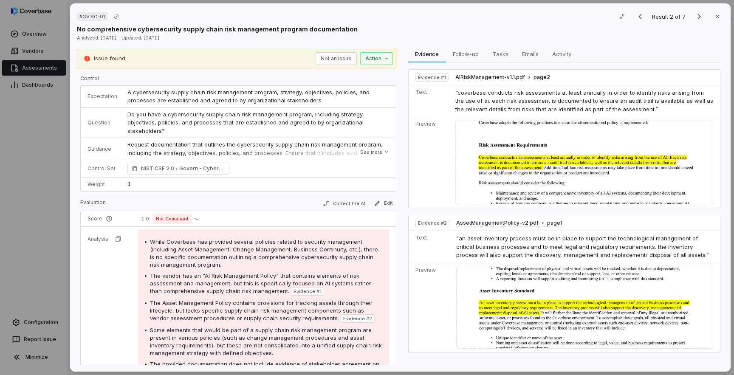
click at [38, 197] on div "# GV.SC-01 Result 2 of 7 Close No comprehensive cybersecurity supply chain risk…" at bounding box center [367, 187] width 734 height 375
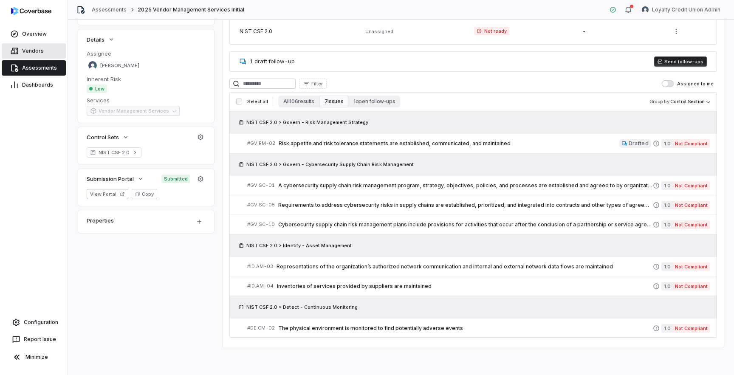
click at [40, 49] on span "Vendors" at bounding box center [33, 51] width 22 height 7
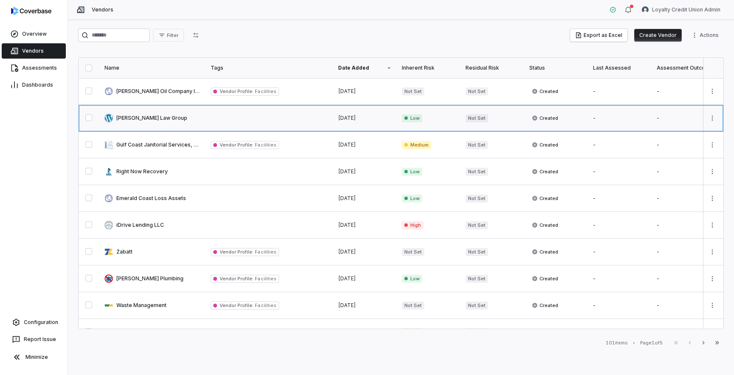
click at [150, 120] on link at bounding box center [152, 118] width 106 height 26
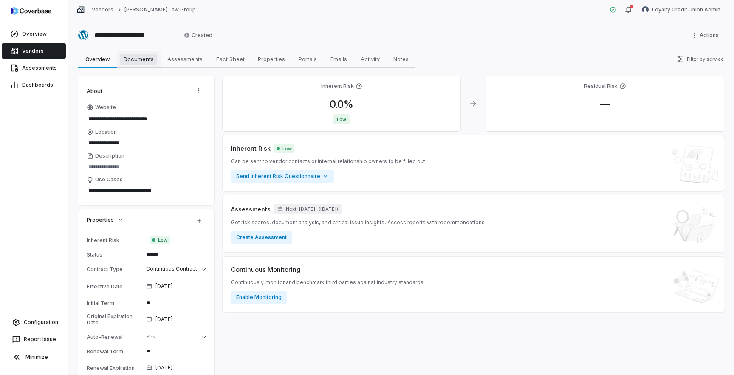
click at [138, 62] on span "Documents" at bounding box center [138, 59] width 37 height 11
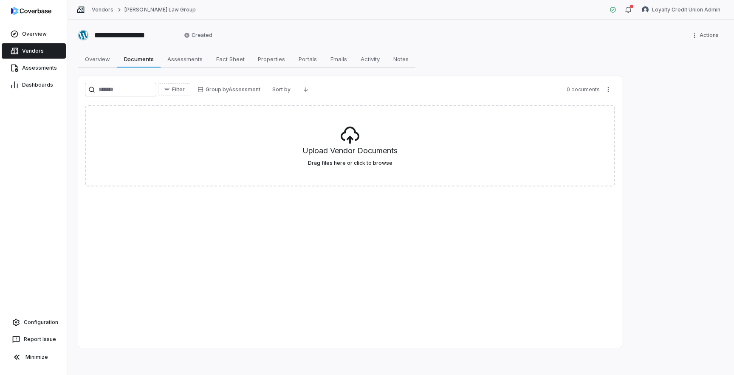
click at [36, 51] on span "Vendors" at bounding box center [33, 51] width 22 height 7
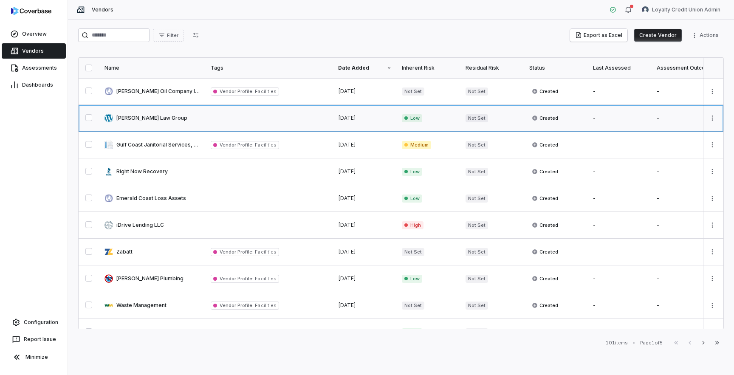
click at [164, 119] on link at bounding box center [152, 118] width 106 height 26
type textarea "*"
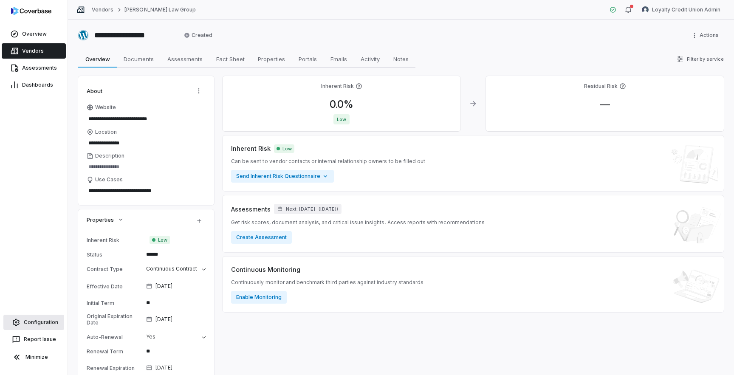
click at [41, 319] on span "Configuration" at bounding box center [41, 322] width 34 height 7
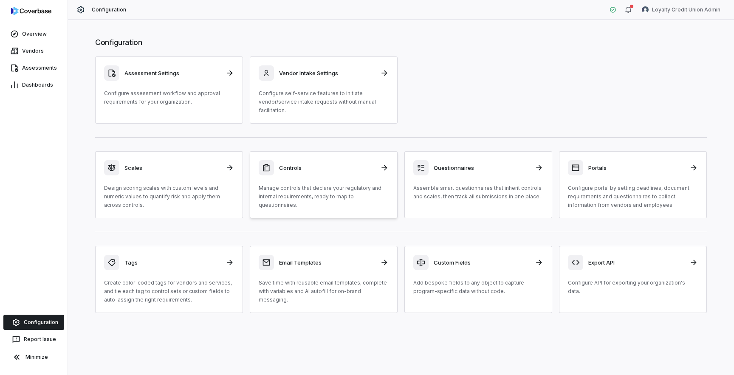
click at [336, 198] on p "Manage controls that declare your regulatory and internal requirements, ready t…" at bounding box center [324, 196] width 130 height 25
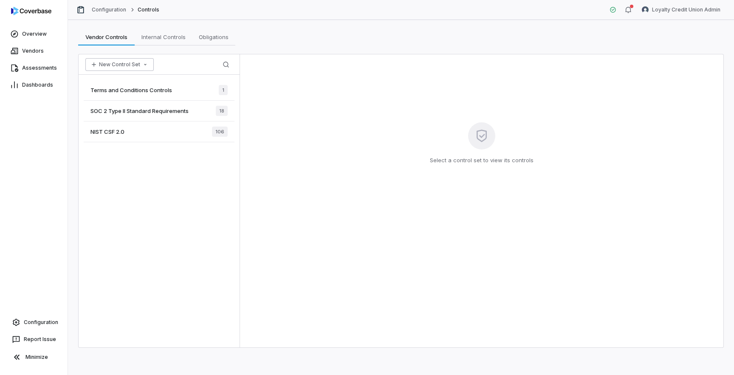
click at [134, 66] on button "New Control Set" at bounding box center [119, 64] width 68 height 13
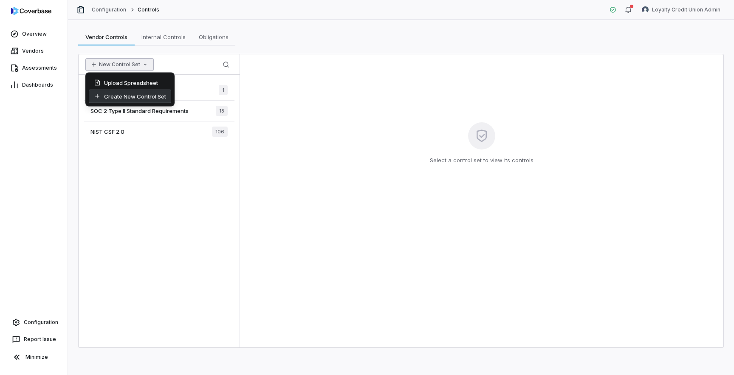
click at [136, 99] on div "Create New Control Set" at bounding box center [130, 97] width 82 height 14
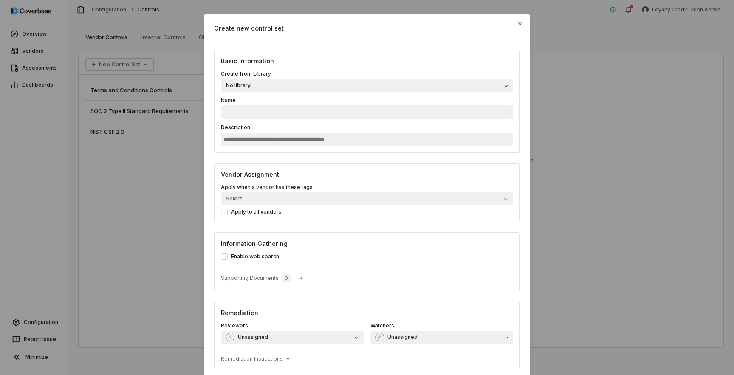
click at [319, 85] on button "No library" at bounding box center [367, 85] width 292 height 13
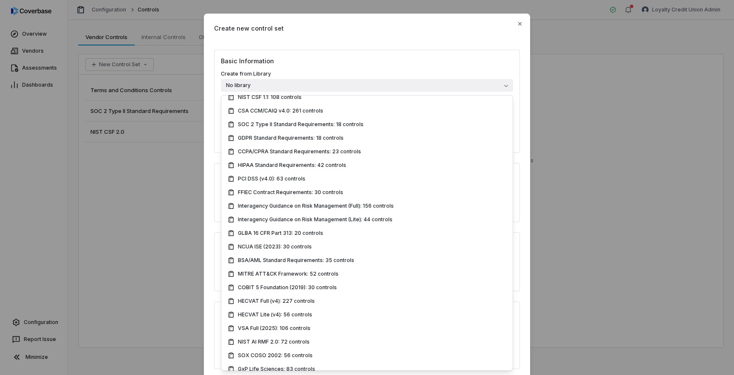
scroll to position [99, 0]
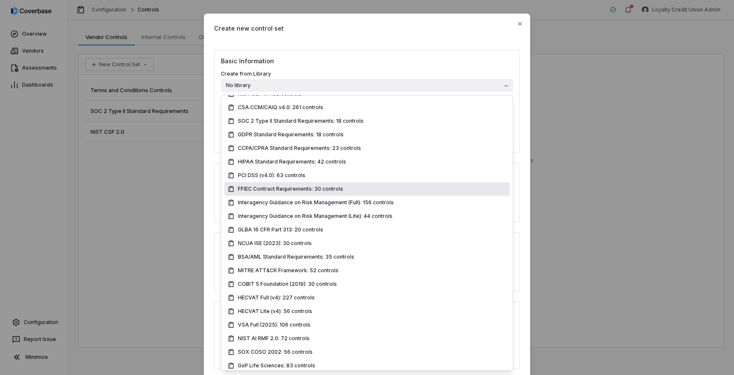
click at [297, 195] on div "FFIEC Contract Requirements: 30 controls" at bounding box center [366, 189] width 285 height 14
type input "**********"
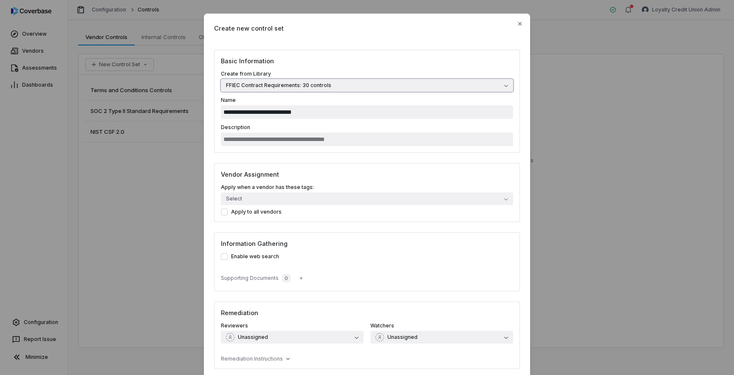
scroll to position [64, 0]
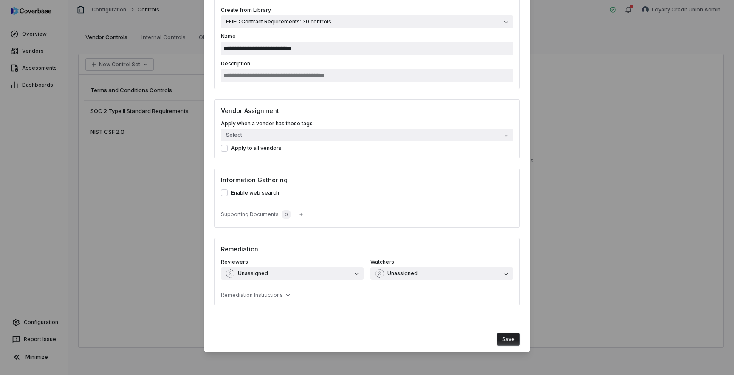
click at [512, 341] on button "Save" at bounding box center [508, 339] width 23 height 13
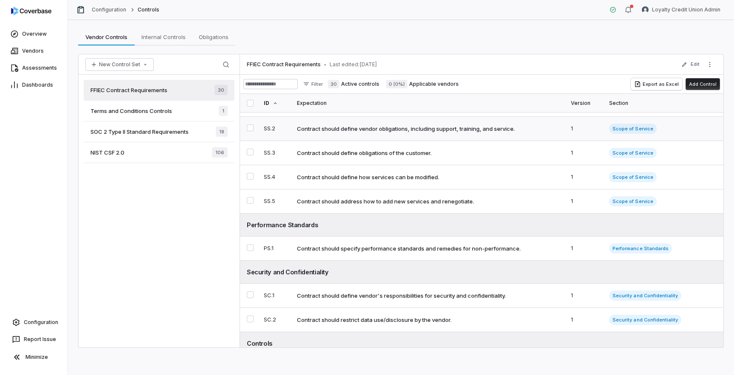
scroll to position [44, 0]
click at [120, 133] on span "SOC 2 Type II Standard Requirements" at bounding box center [139, 132] width 98 height 8
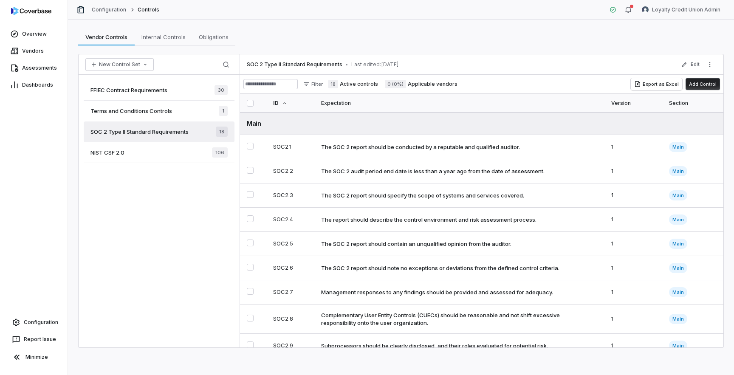
click at [137, 92] on span "FFIEC Contract Requirements" at bounding box center [128, 90] width 77 height 8
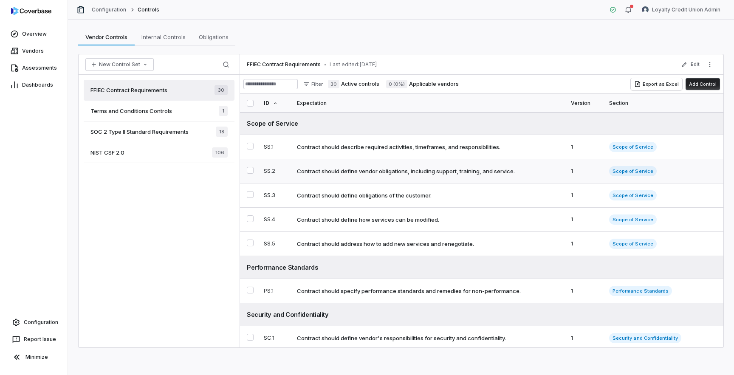
click at [388, 167] on td "Contract should define vendor obligations, including support, training, and ser…" at bounding box center [429, 171] width 274 height 24
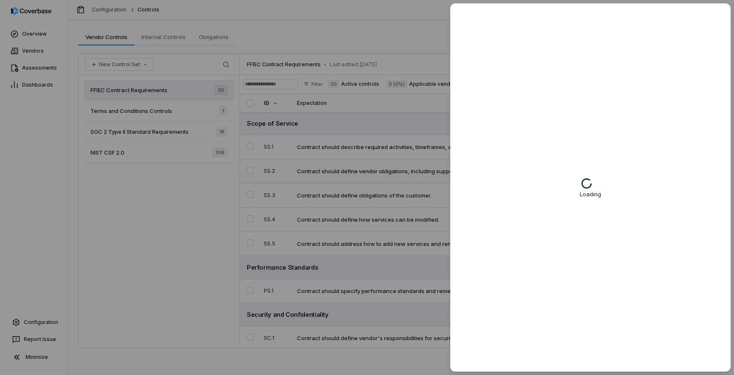
type textarea "*"
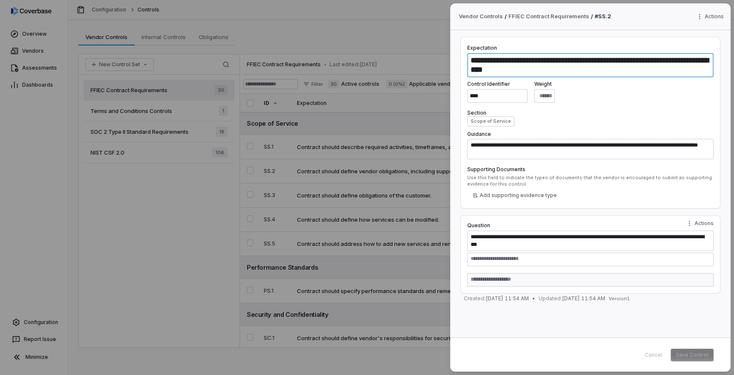
click at [542, 65] on textarea "**********" at bounding box center [590, 65] width 246 height 24
click at [546, 68] on textarea "**********" at bounding box center [590, 65] width 246 height 24
click at [546, 72] on textarea "**********" at bounding box center [590, 65] width 246 height 24
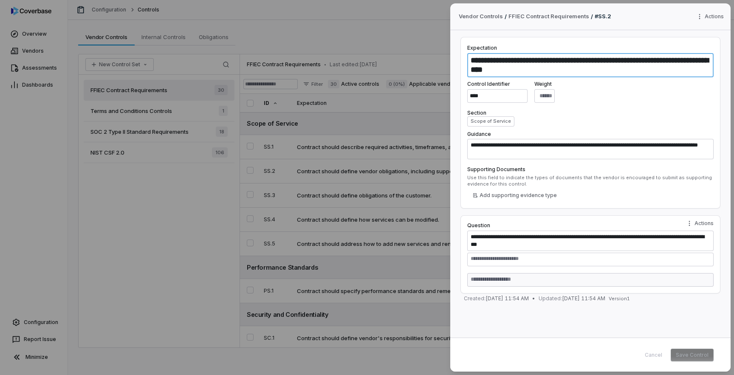
click at [546, 72] on textarea "**********" at bounding box center [590, 65] width 246 height 24
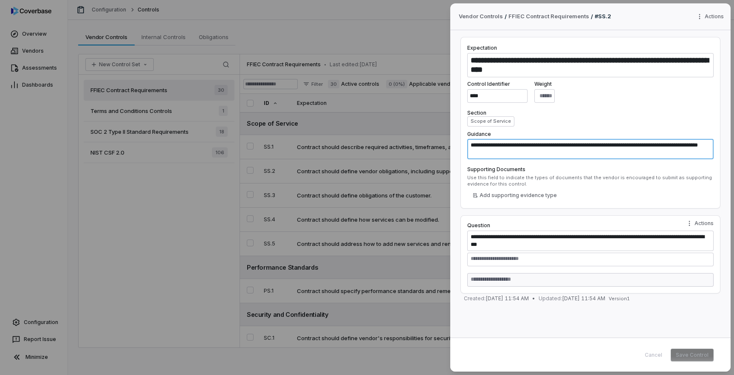
click at [527, 148] on textarea "**********" at bounding box center [590, 149] width 246 height 20
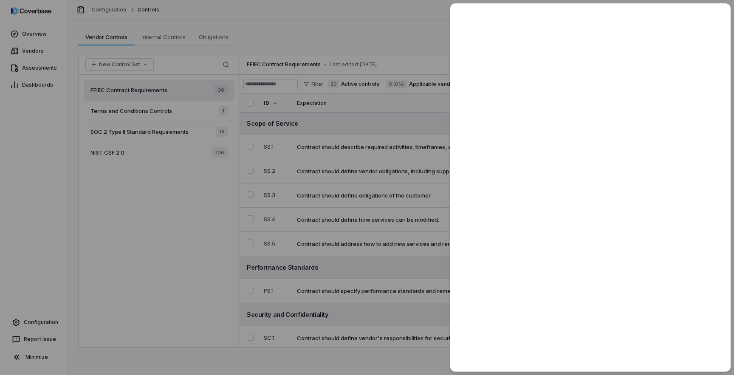
click at [399, 161] on div at bounding box center [367, 187] width 734 height 375
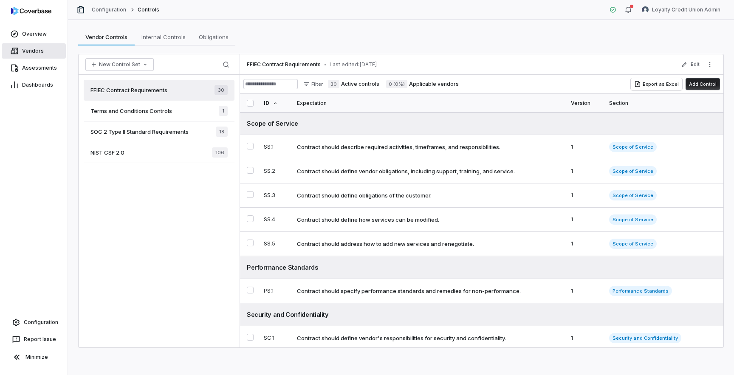
click at [36, 54] on link "Vendors" at bounding box center [34, 50] width 64 height 15
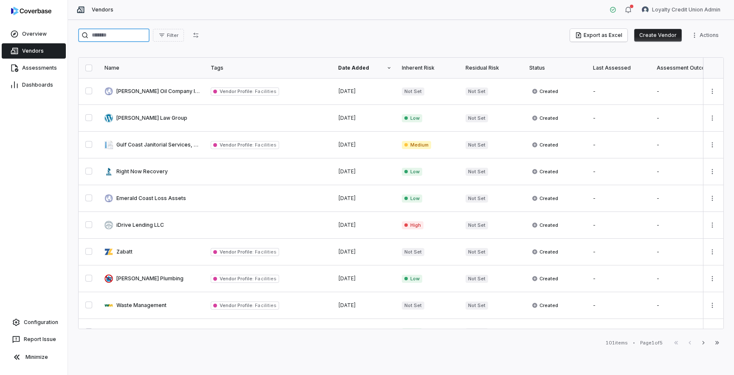
click at [134, 37] on input "search" at bounding box center [113, 35] width 71 height 14
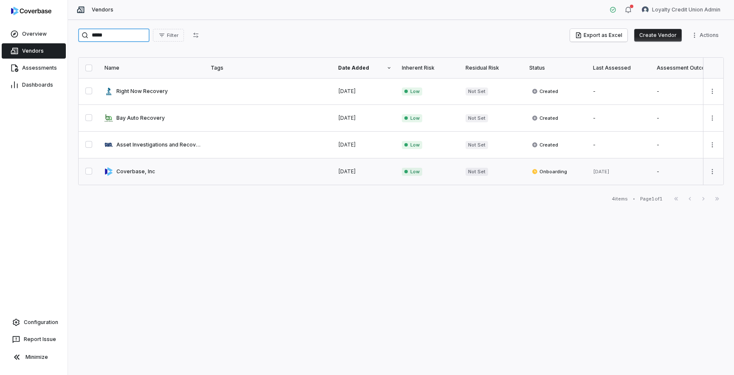
type input "*****"
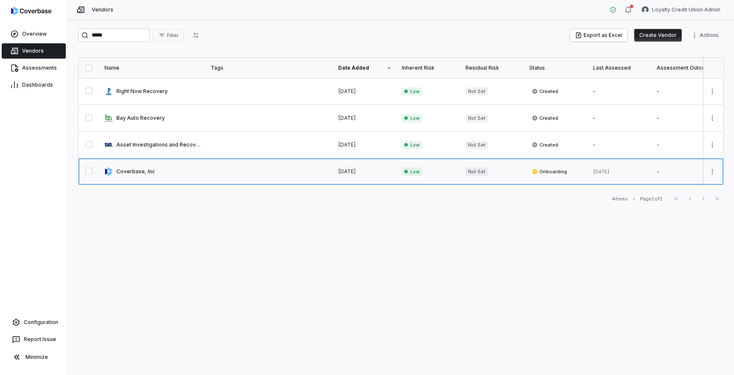
click at [148, 178] on link at bounding box center [152, 171] width 106 height 26
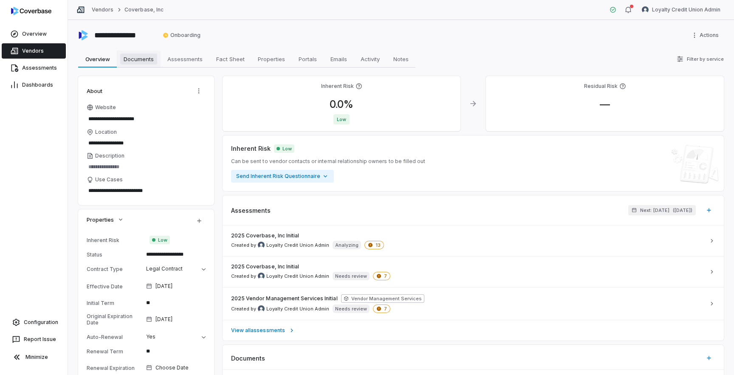
click at [147, 62] on span "Documents" at bounding box center [138, 59] width 37 height 11
type textarea "*"
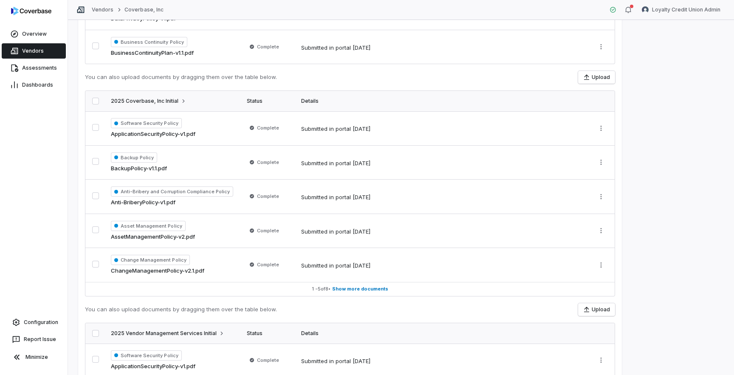
scroll to position [151, 0]
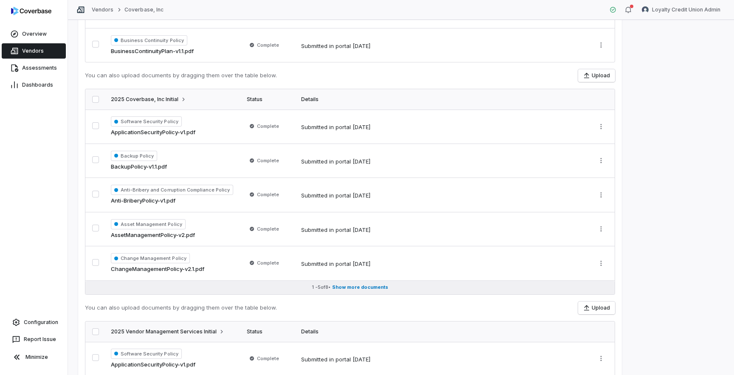
click at [372, 290] on span "Show more documents" at bounding box center [360, 287] width 56 height 6
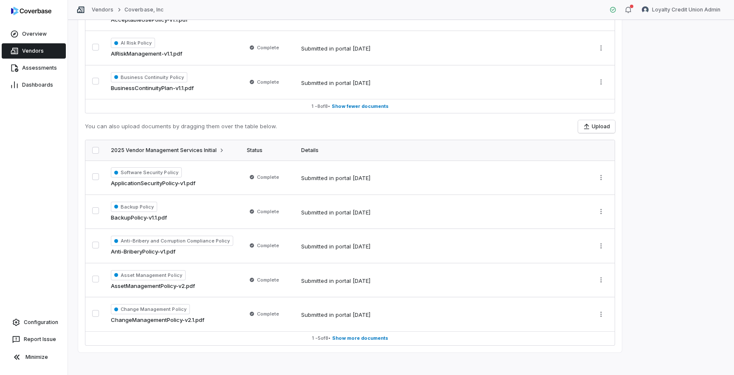
scroll to position [439, 0]
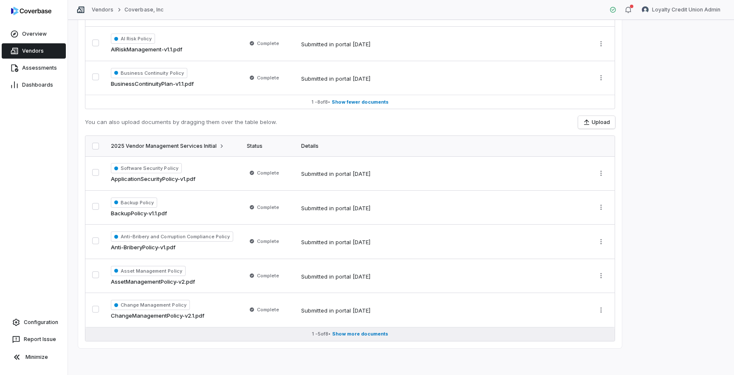
click at [356, 332] on span "Show more documents" at bounding box center [360, 334] width 56 height 6
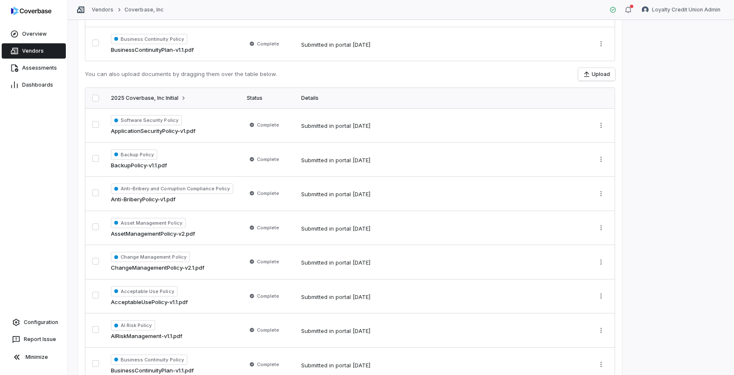
scroll to position [0, 0]
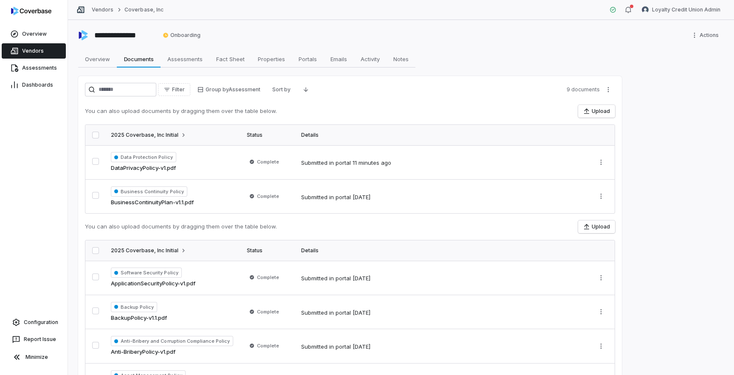
click at [680, 173] on div "**********" at bounding box center [401, 197] width 666 height 355
click at [601, 60] on div "Overview Overview Documents Documents Assessments Assessments Fact Sheet Fact S…" at bounding box center [401, 59] width 646 height 17
click at [694, 8] on html "**********" at bounding box center [367, 187] width 734 height 375
click at [689, 43] on div "Organization" at bounding box center [689, 44] width 65 height 14
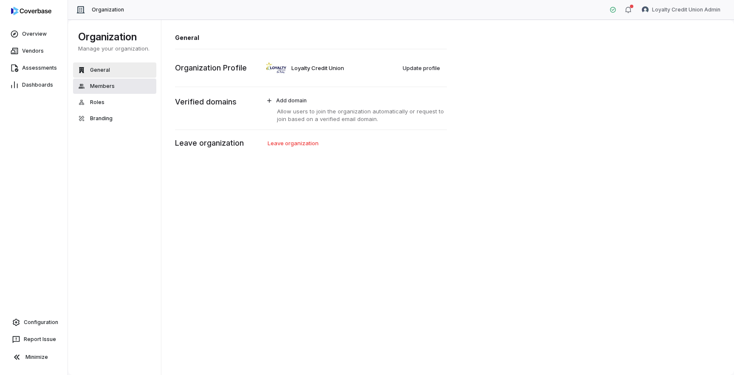
click at [117, 92] on button "Members" at bounding box center [114, 86] width 83 height 15
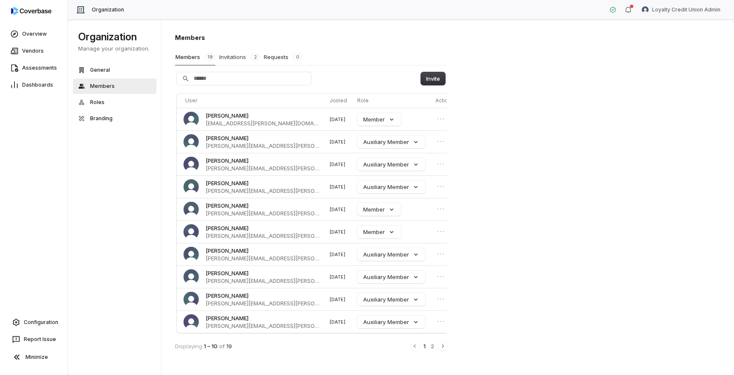
click at [235, 55] on button "Invitations 2" at bounding box center [239, 57] width 41 height 16
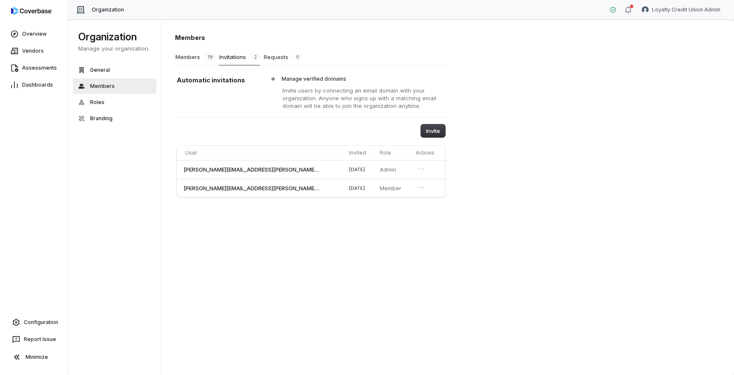
click at [326, 296] on div "Members Members 19 Invitations 2 Requests 0 Automatic invitations Manage verifi…" at bounding box center [447, 198] width 573 height 356
click at [36, 48] on span "Vendors" at bounding box center [33, 51] width 22 height 7
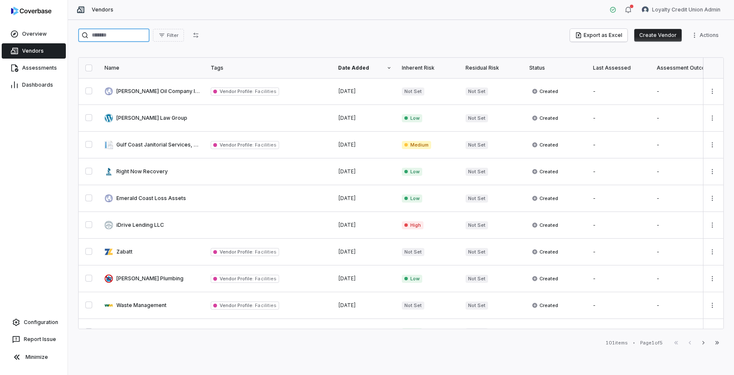
click at [121, 29] on input "search" at bounding box center [113, 35] width 71 height 14
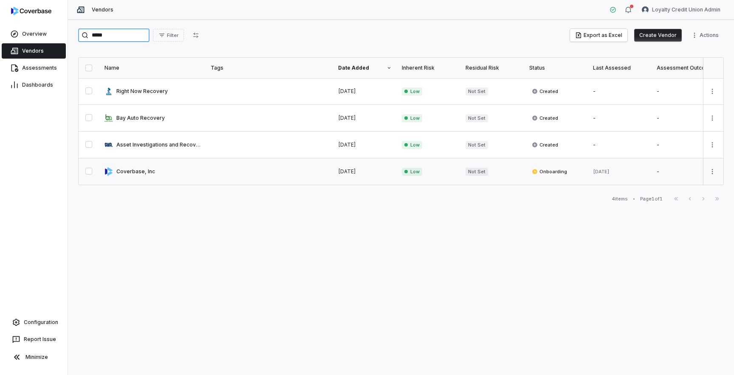
type input "*****"
click at [140, 177] on link at bounding box center [152, 171] width 106 height 26
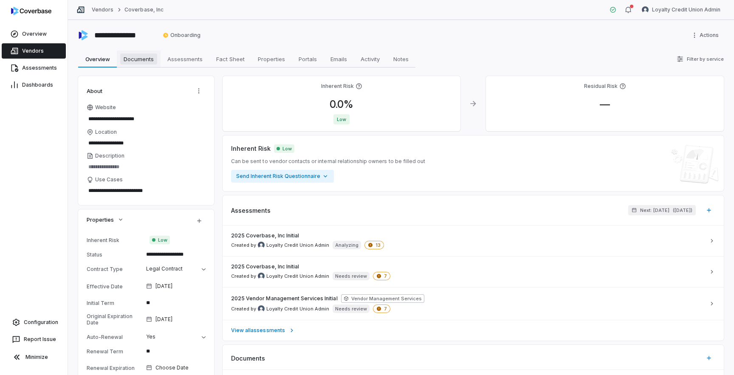
click at [144, 58] on span "Documents" at bounding box center [138, 59] width 37 height 11
type textarea "*"
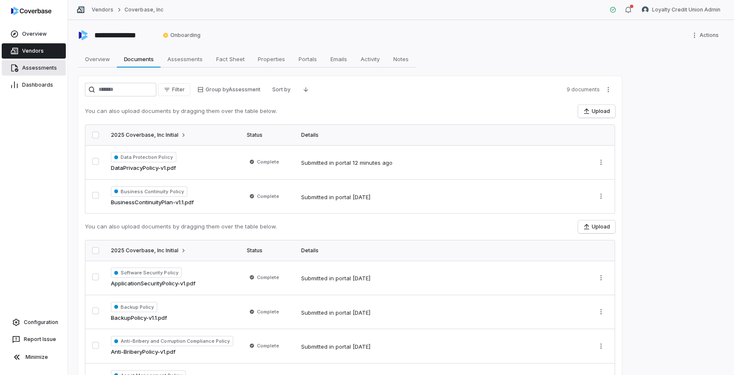
click at [35, 68] on span "Assessments" at bounding box center [39, 68] width 35 height 7
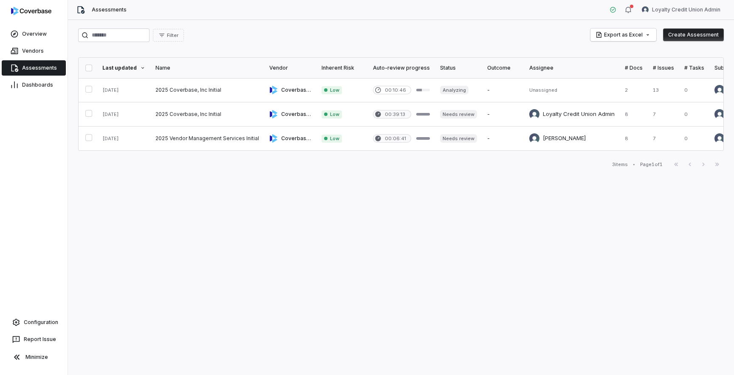
click at [696, 36] on button "Create Assessment" at bounding box center [693, 34] width 61 height 13
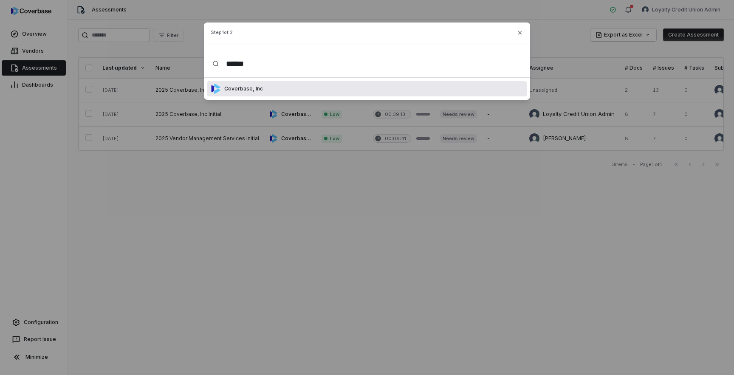
type input "******"
click at [286, 88] on div "Coverbase, Inc" at bounding box center [366, 88] width 319 height 15
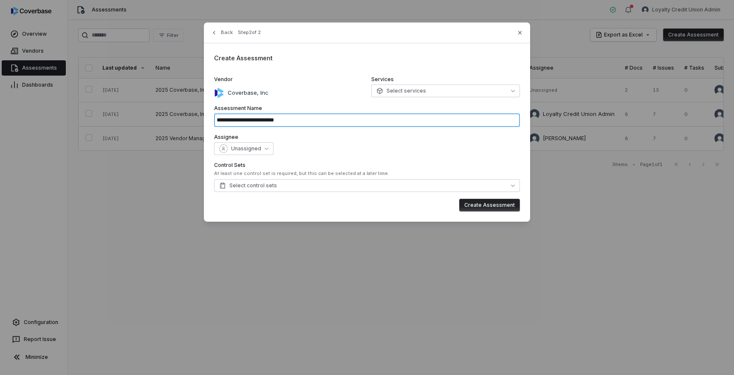
drag, startPoint x: 260, startPoint y: 121, endPoint x: 323, endPoint y: 121, distance: 63.7
click at [291, 121] on input "**********" at bounding box center [367, 120] width 306 height 14
type input "**********"
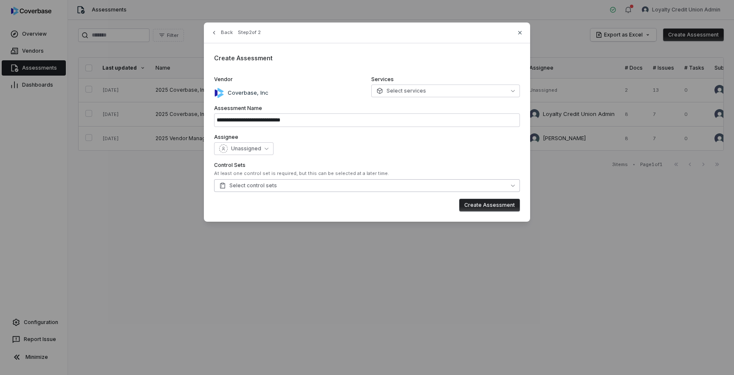
click at [324, 184] on button "Select control sets" at bounding box center [367, 185] width 306 height 13
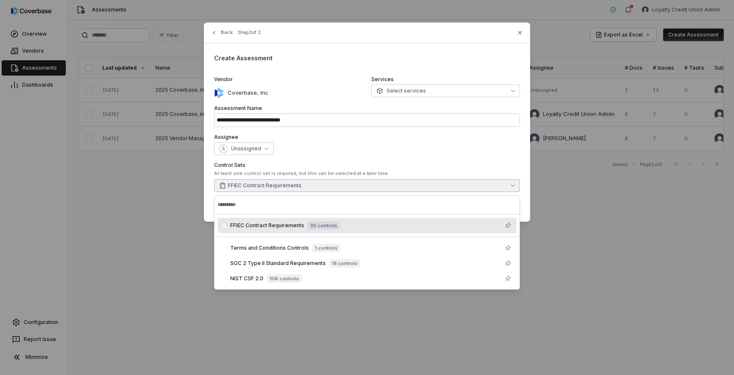
click at [372, 145] on div "Unassigned" at bounding box center [367, 148] width 306 height 13
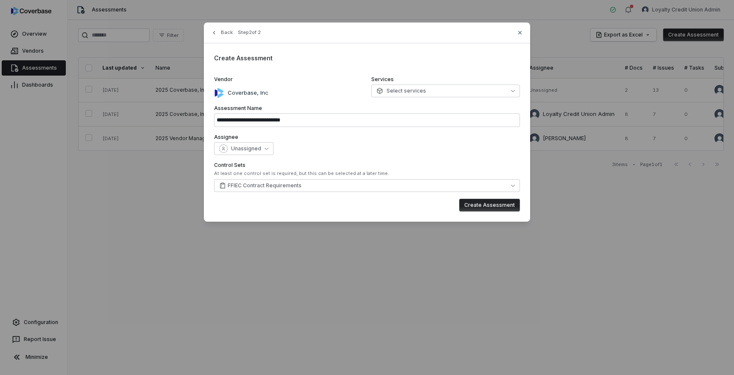
click at [481, 208] on button "Create Assessment" at bounding box center [489, 205] width 61 height 13
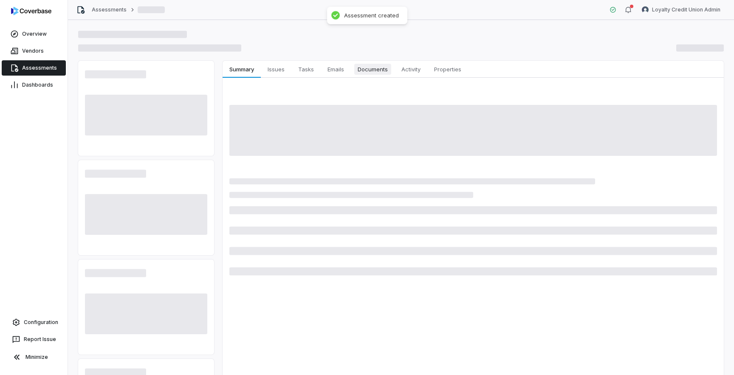
click at [367, 71] on span "Documents" at bounding box center [372, 69] width 37 height 11
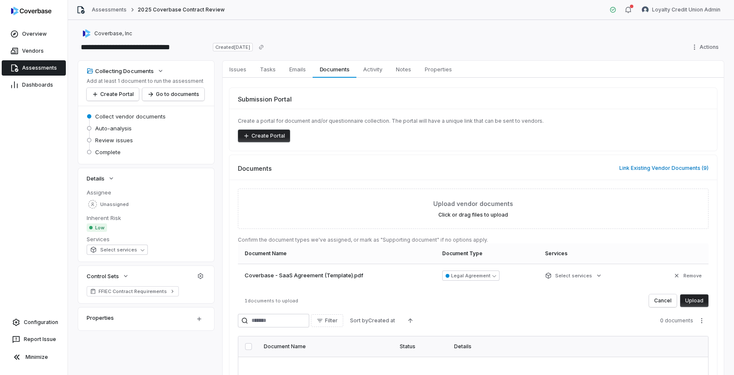
click at [691, 302] on button "Upload" at bounding box center [694, 300] width 28 height 13
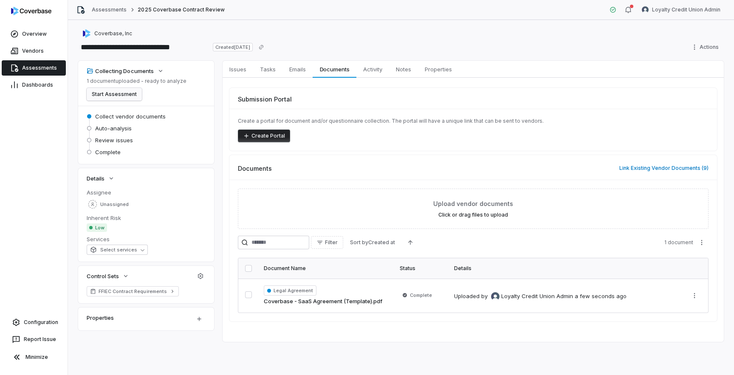
click at [132, 93] on button "Start Assessment" at bounding box center [114, 94] width 55 height 13
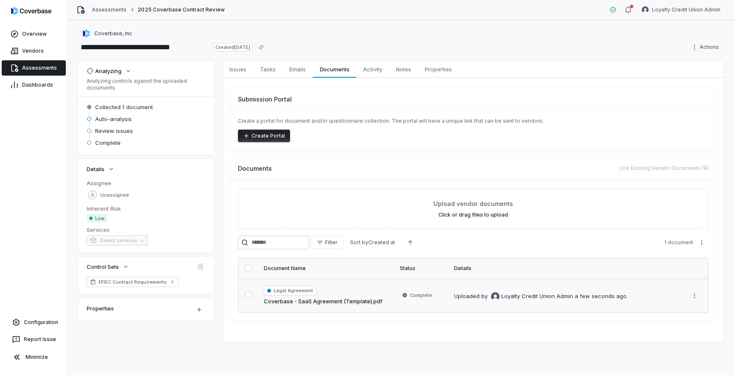
click at [426, 303] on td "Complete" at bounding box center [422, 296] width 54 height 34
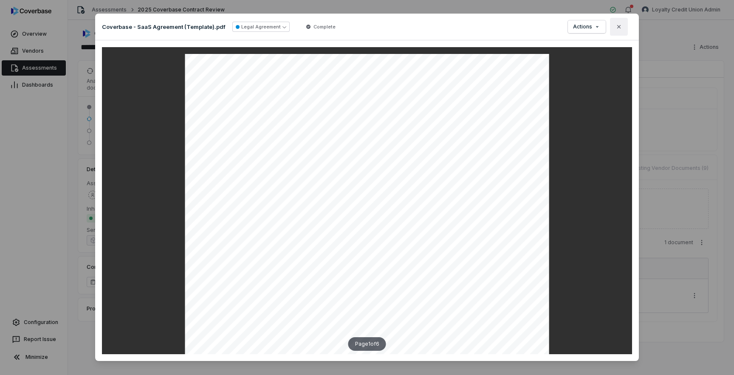
click at [623, 29] on button "Close" at bounding box center [619, 27] width 18 height 18
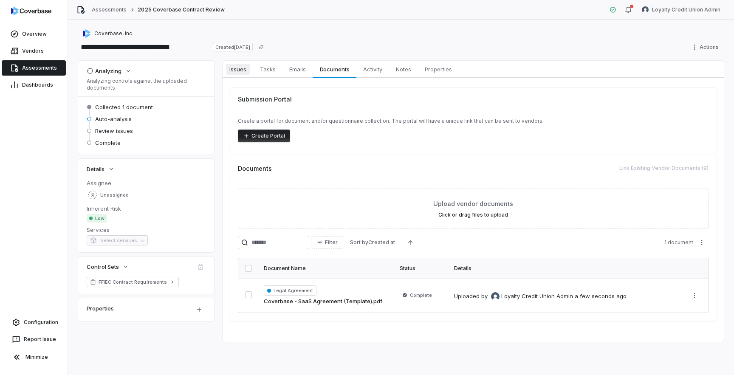
click at [237, 73] on span "Issues" at bounding box center [238, 69] width 24 height 11
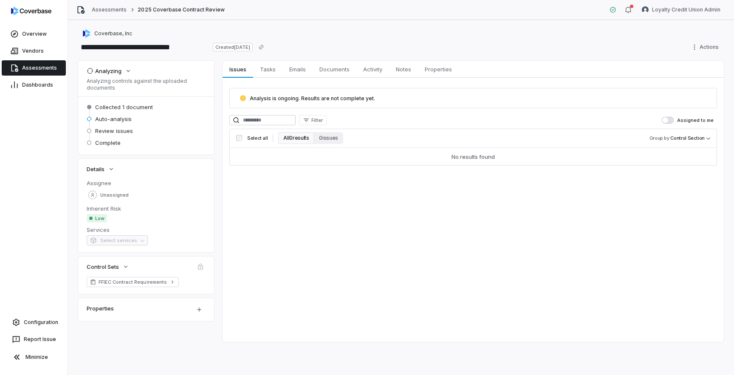
click at [508, 244] on div "Issues Issues Tasks Tasks Emails Emails Documents Documents Activity Activity N…" at bounding box center [473, 201] width 501 height 281
click at [367, 242] on div "Issues Issues Tasks Tasks Emails Emails Documents Documents Activity Activity N…" at bounding box center [473, 201] width 501 height 281
click at [313, 39] on div "**********" at bounding box center [401, 40] width 646 height 24
click at [276, 265] on div "Issues Issues Tasks Tasks Emails Emails Documents Documents Activity Activity N…" at bounding box center [473, 201] width 501 height 281
click at [277, 225] on div "Issues Issues Tasks Tasks Emails Emails Documents Documents Activity Activity N…" at bounding box center [473, 201] width 501 height 281
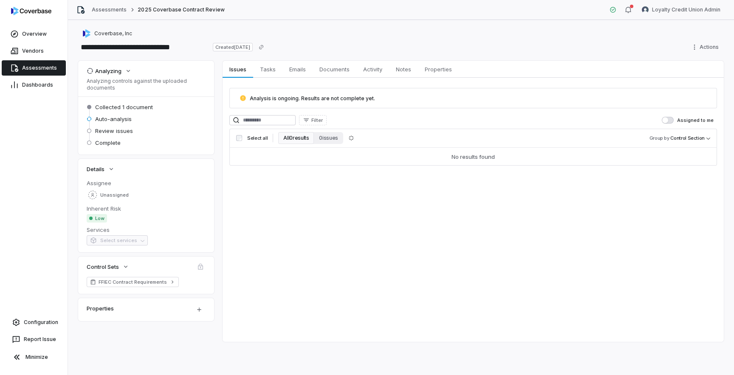
click at [378, 278] on div "Issues Issues Tasks Tasks Emails Emails Documents Documents Activity Activity N…" at bounding box center [473, 201] width 501 height 281
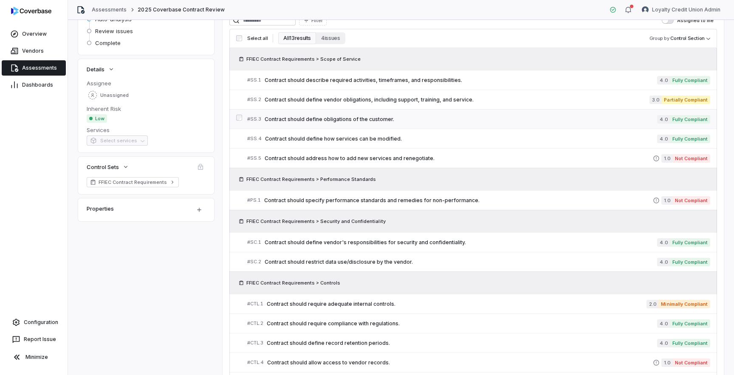
scroll to position [89, 0]
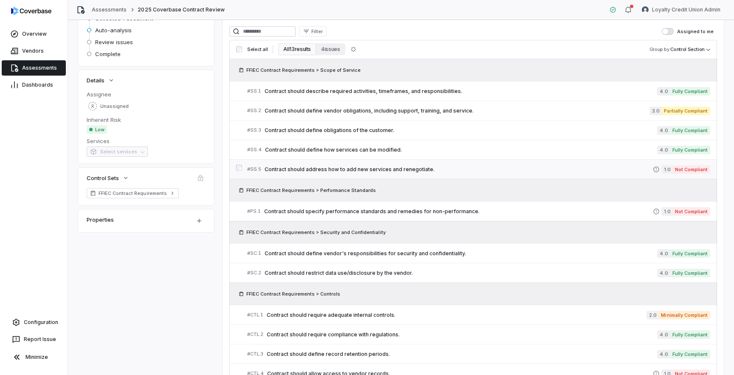
click at [395, 173] on div "# SS.5 Contract should address how to add new services and renegotiate." at bounding box center [450, 169] width 406 height 9
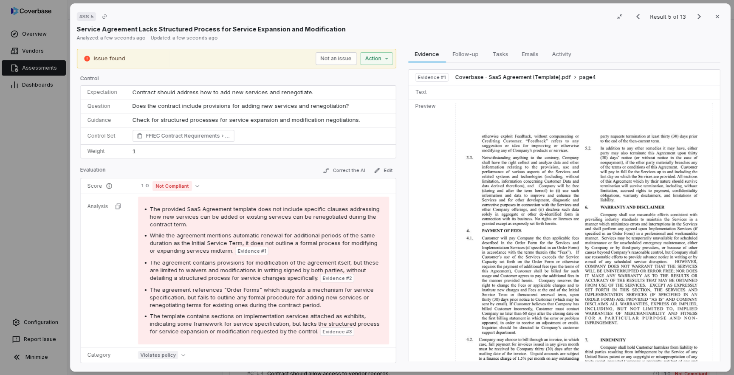
scroll to position [52, 0]
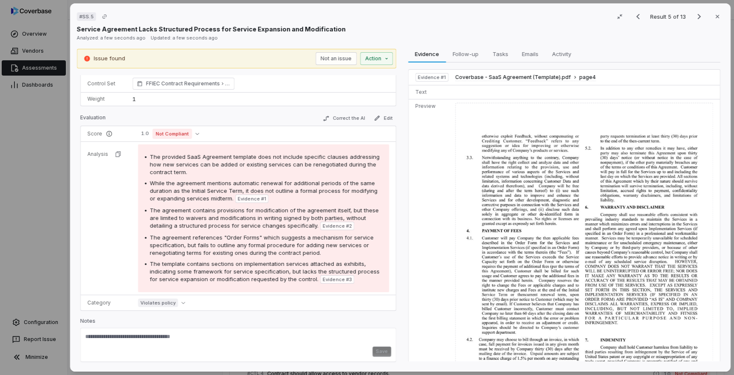
click at [51, 196] on div "# SS.5 Result 5 of 13 Close Service Agreement Lacks Structured Process for Serv…" at bounding box center [367, 187] width 734 height 375
